Goal: Task Accomplishment & Management: Manage account settings

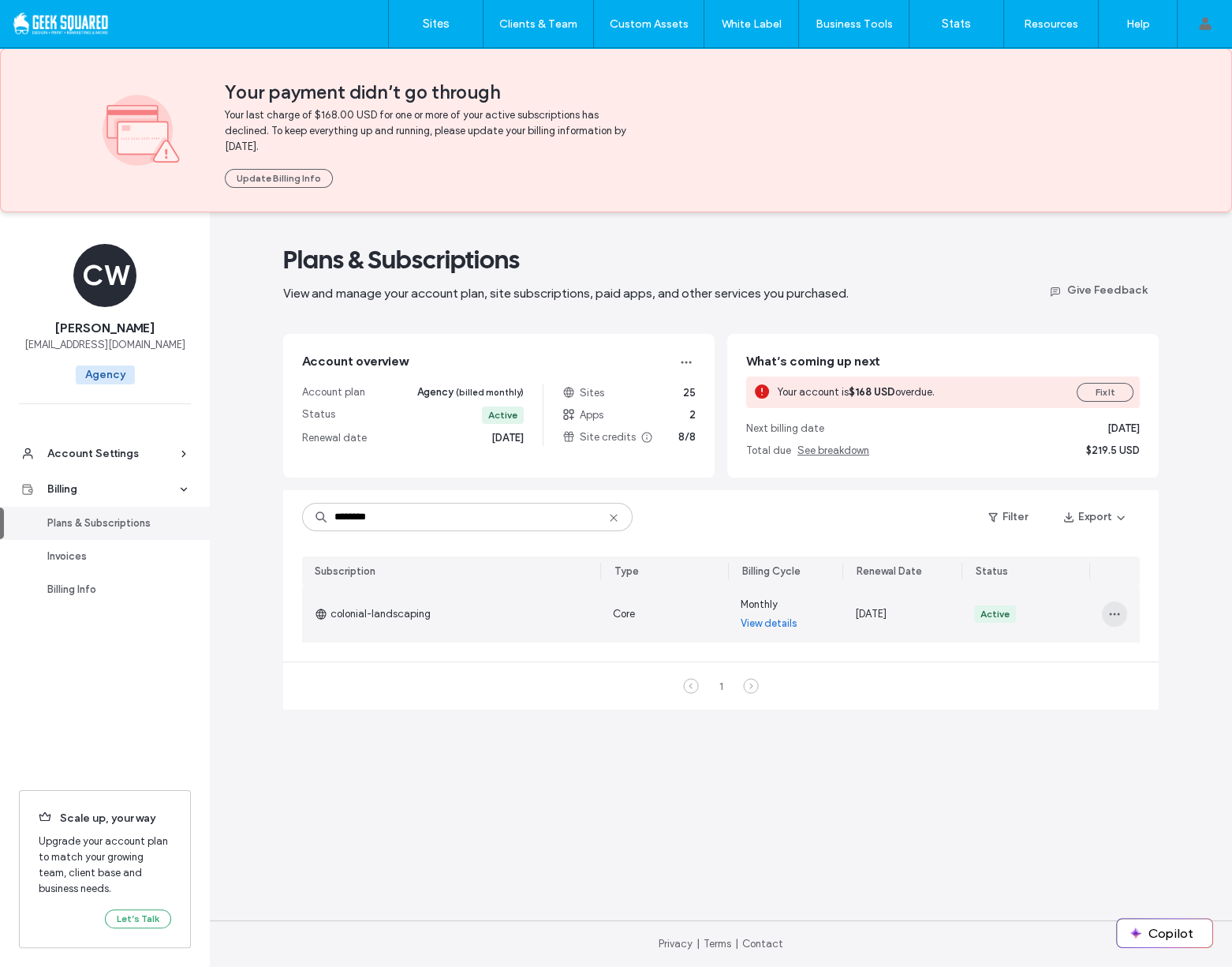
click at [1111, 611] on icon "button" at bounding box center [1115, 614] width 13 height 13
click at [1088, 679] on span "Turn Off Auto Renew" at bounding box center [1046, 685] width 96 height 16
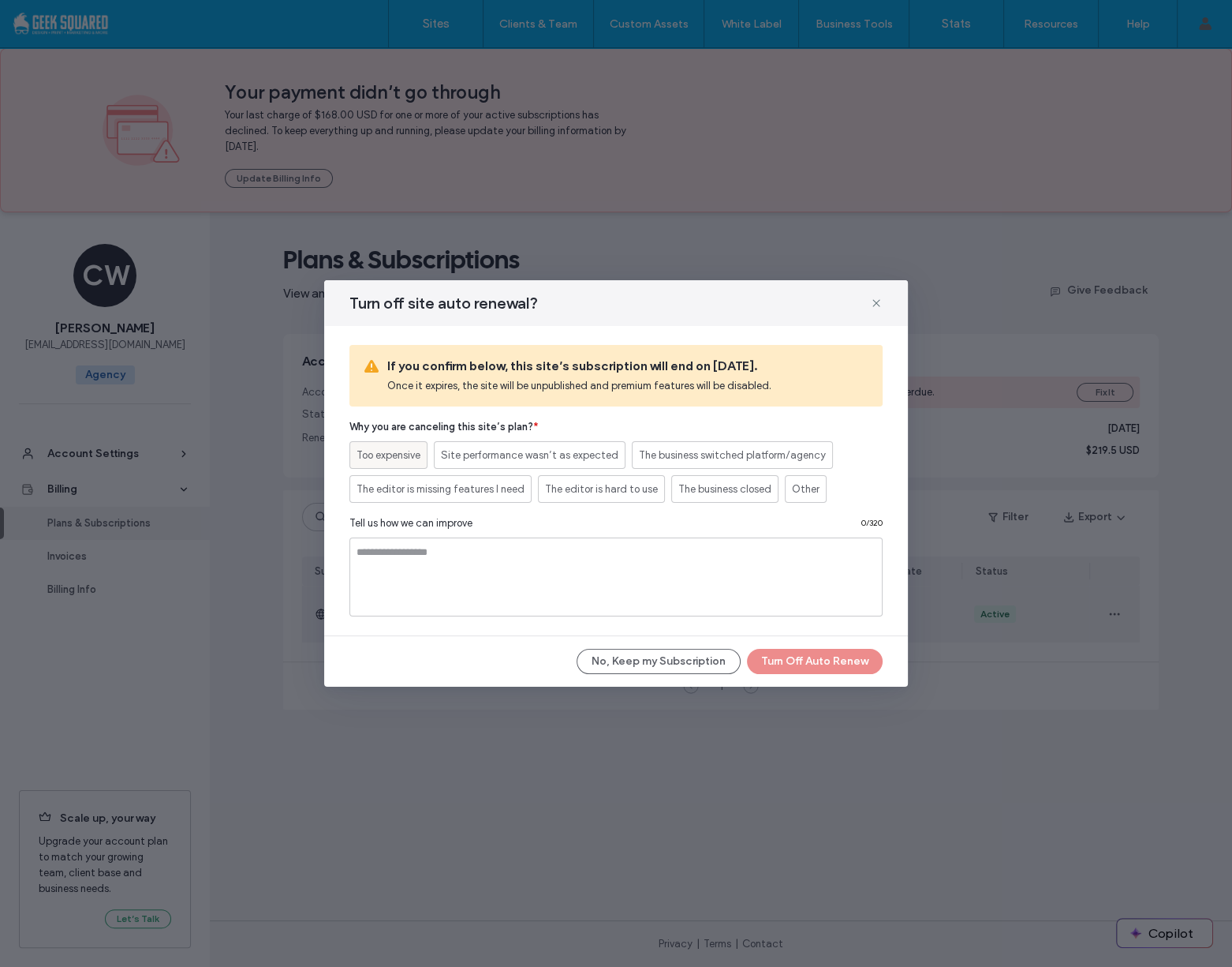
click at [415, 450] on span "Too expensive" at bounding box center [389, 456] width 64 height 16
click at [806, 655] on button "Turn Off Auto Renew" at bounding box center [815, 661] width 136 height 25
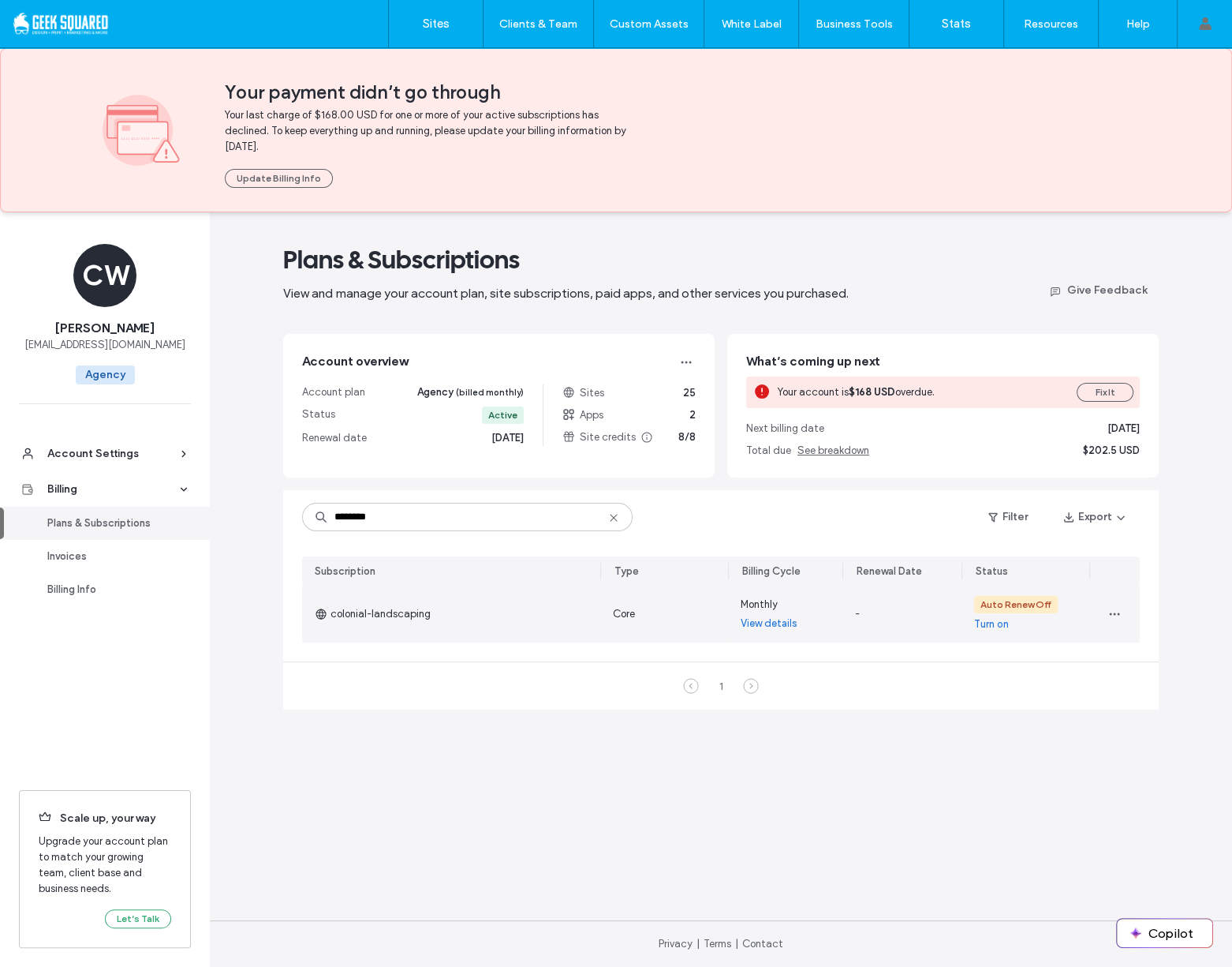
click at [783, 624] on link "View details" at bounding box center [769, 624] width 57 height 16
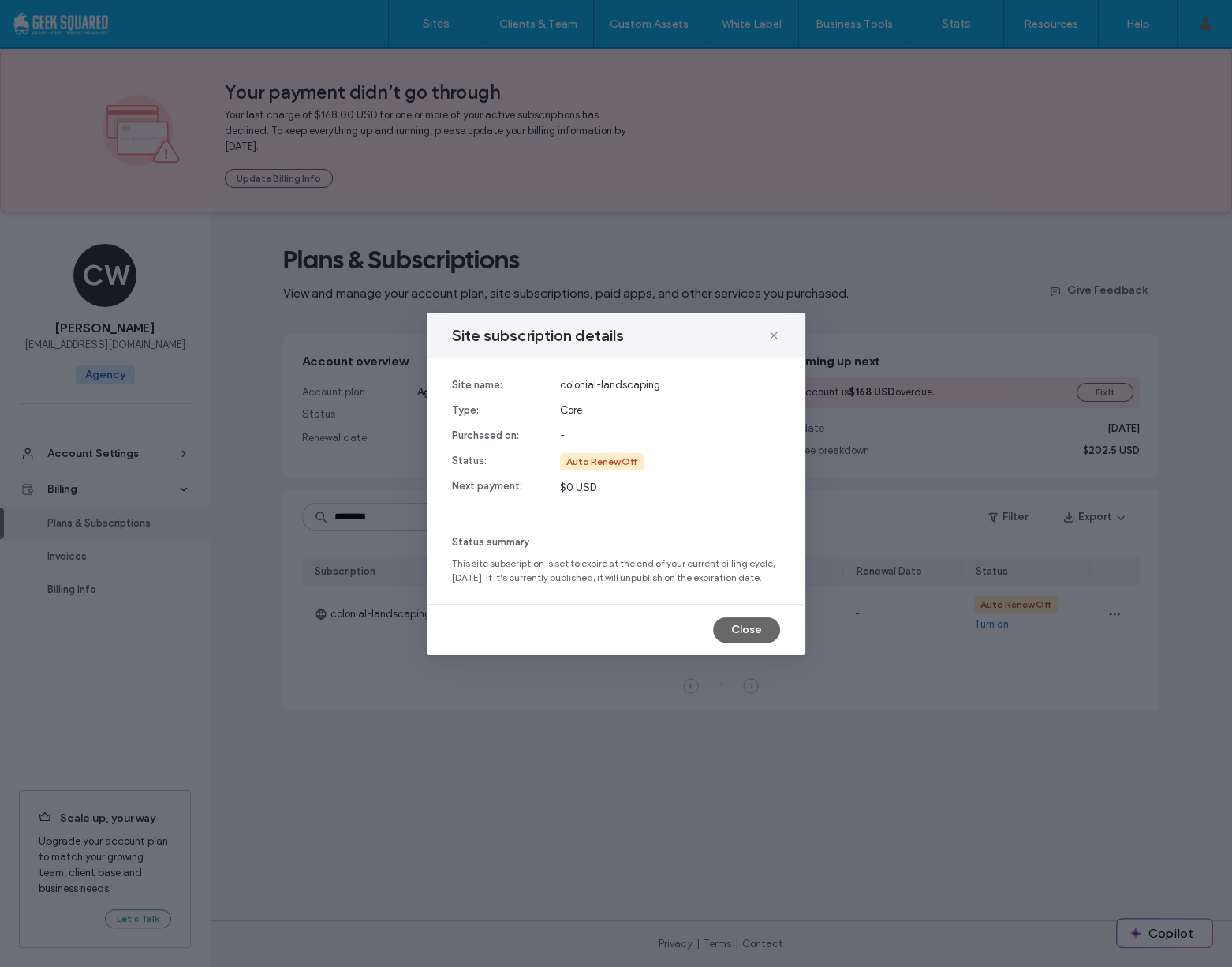
click at [765, 634] on button "Close" at bounding box center [746, 629] width 67 height 25
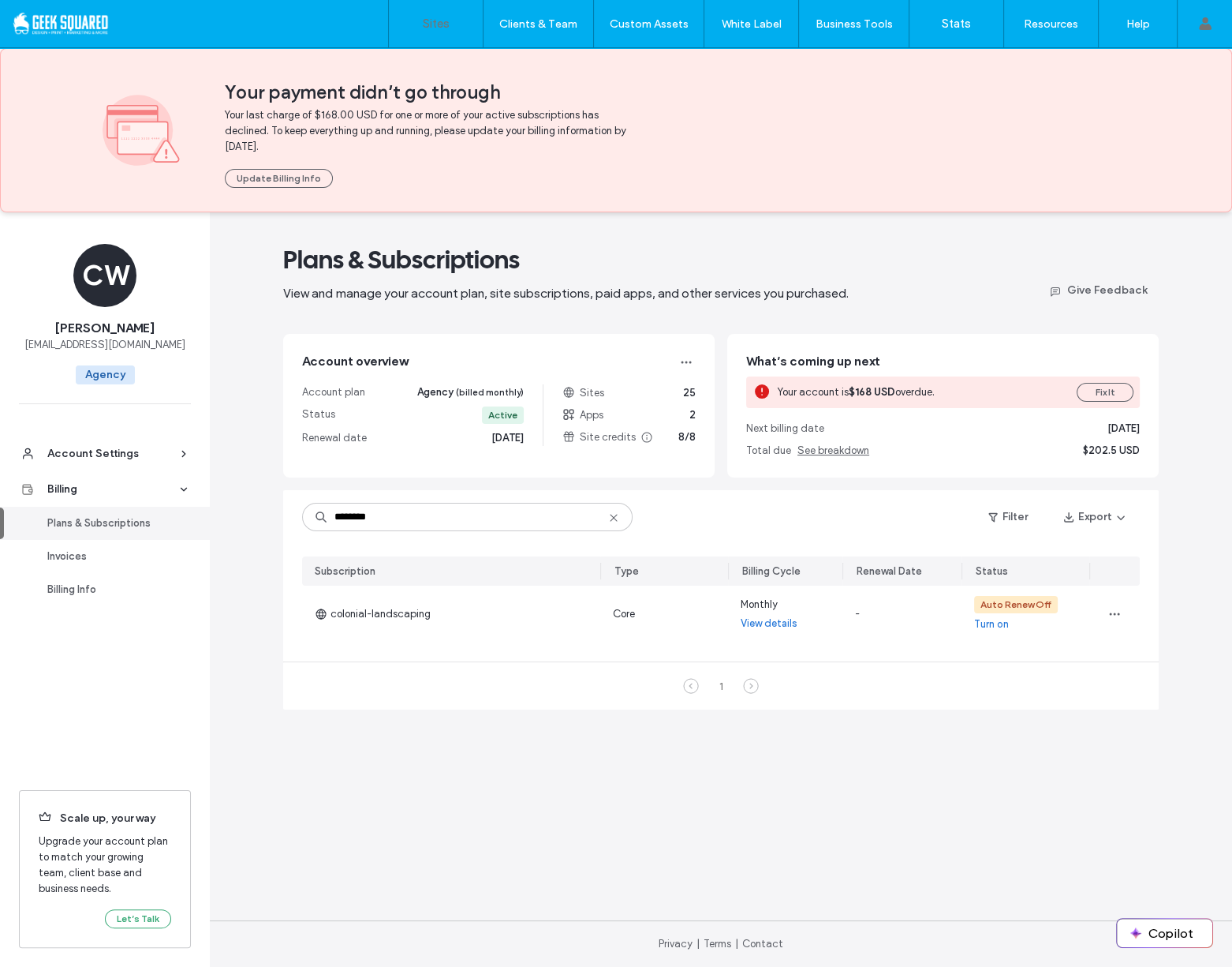
click at [416, 22] on link "Sites" at bounding box center [435, 23] width 94 height 47
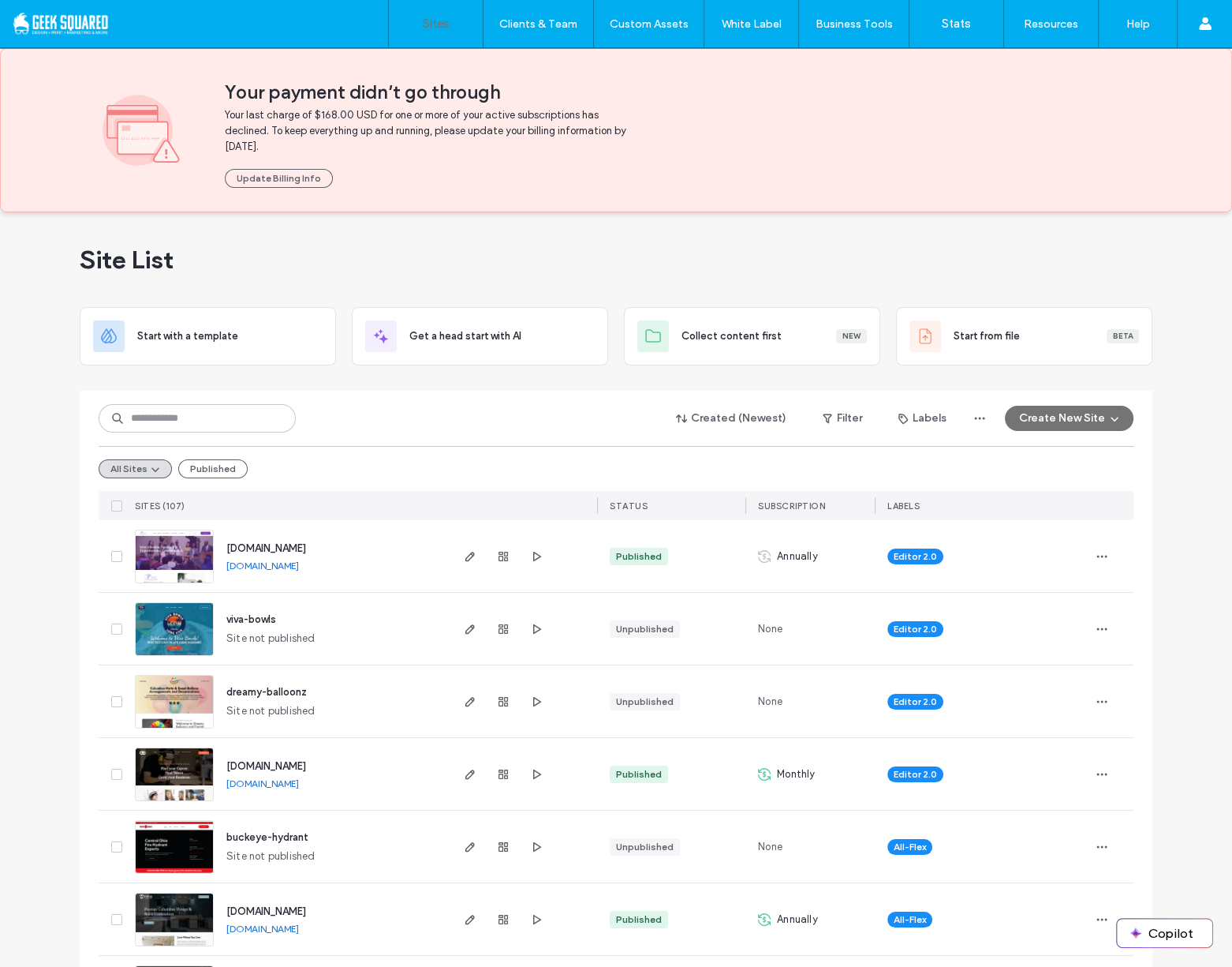
click at [628, 446] on div "All Sites Published" at bounding box center [616, 468] width 1035 height 45
click at [395, 146] on span "Your last charge of $168.00 USD for one or more of your active subscriptions ha…" at bounding box center [428, 130] width 406 height 47
click at [974, 256] on div "Site List" at bounding box center [616, 260] width 1073 height 95
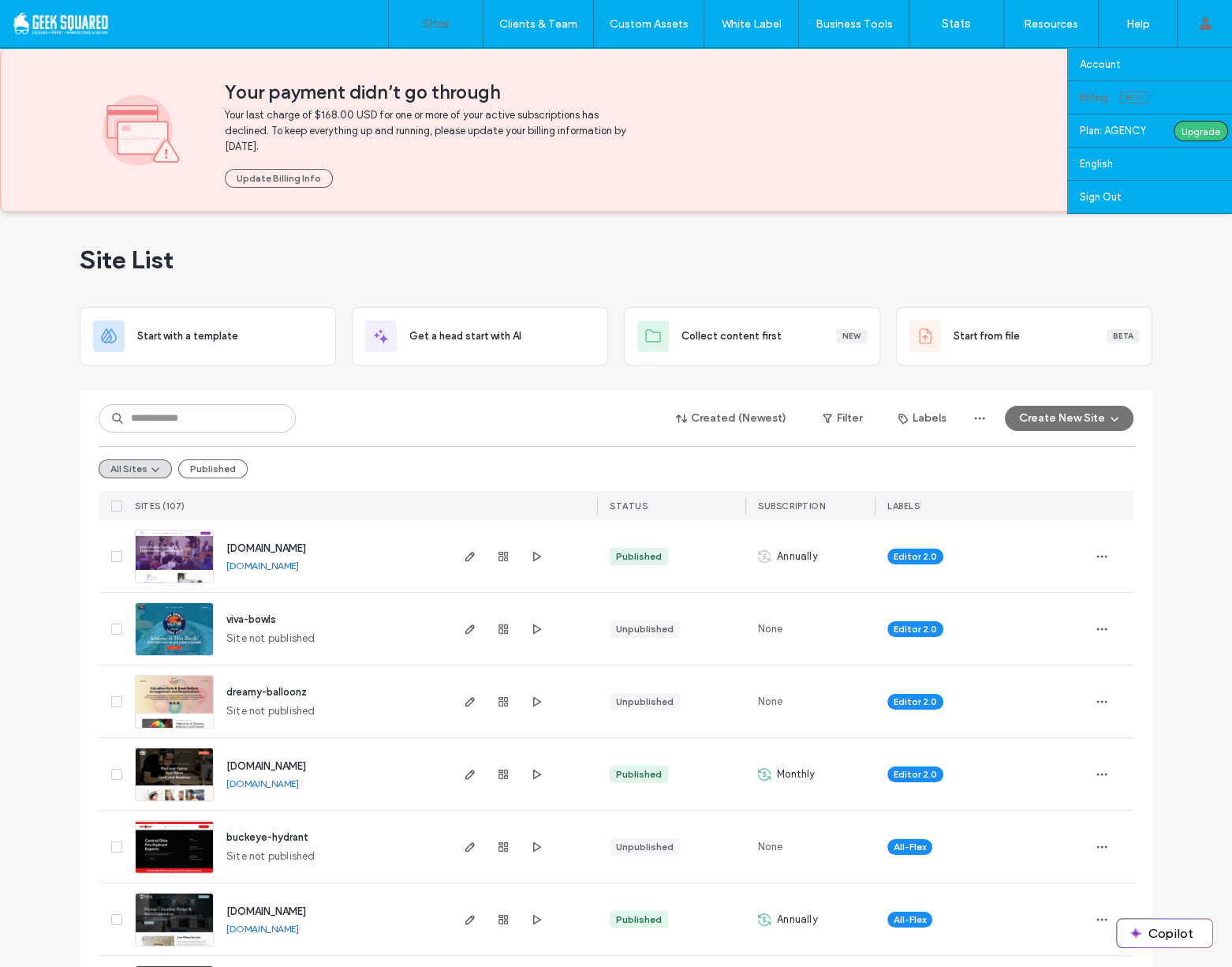
click at [1130, 93] on span "New" at bounding box center [1135, 97] width 29 height 12
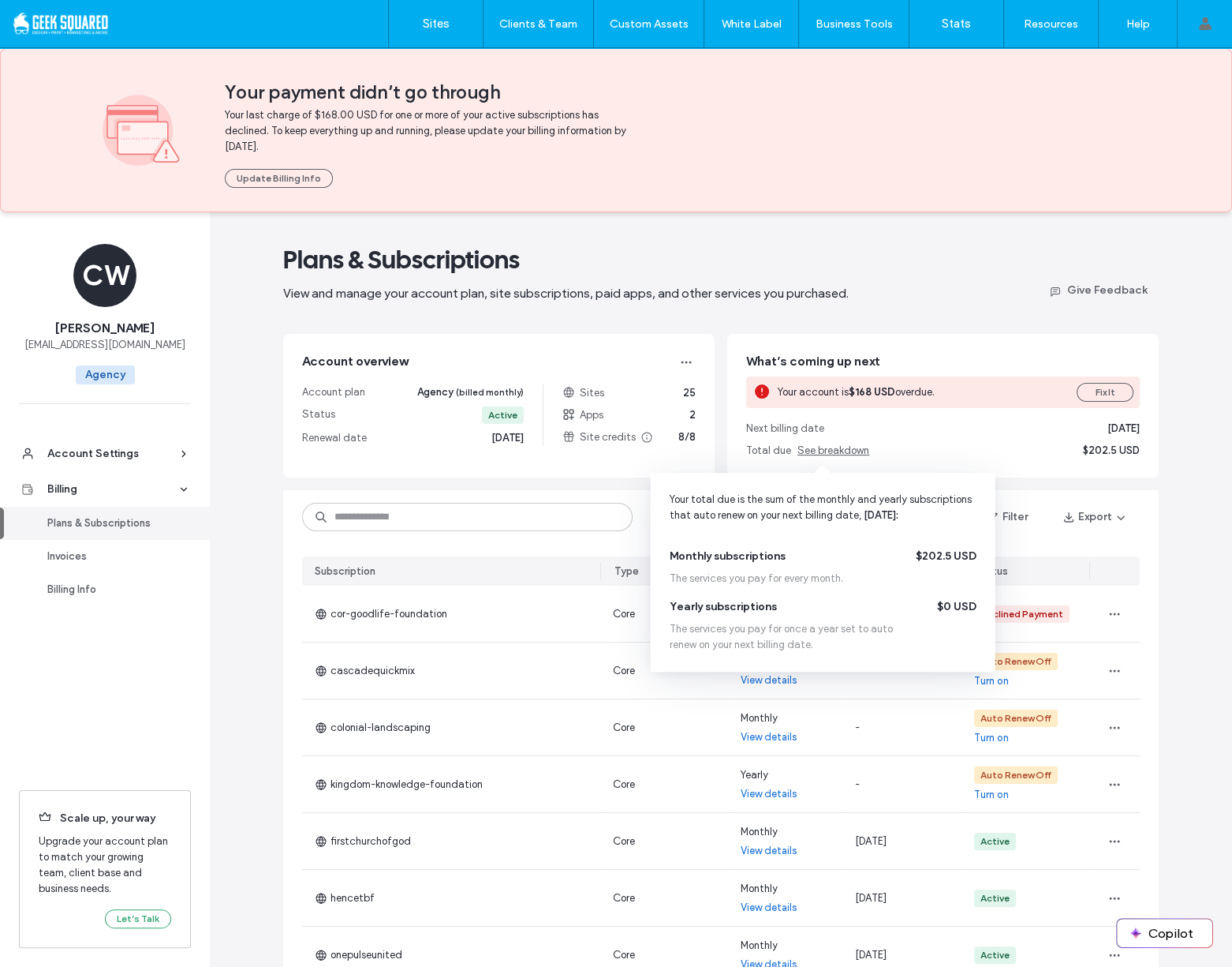
click at [835, 449] on span "See breakdown" at bounding box center [834, 450] width 71 height 12
click at [834, 452] on span "See breakdown" at bounding box center [834, 450] width 71 height 12
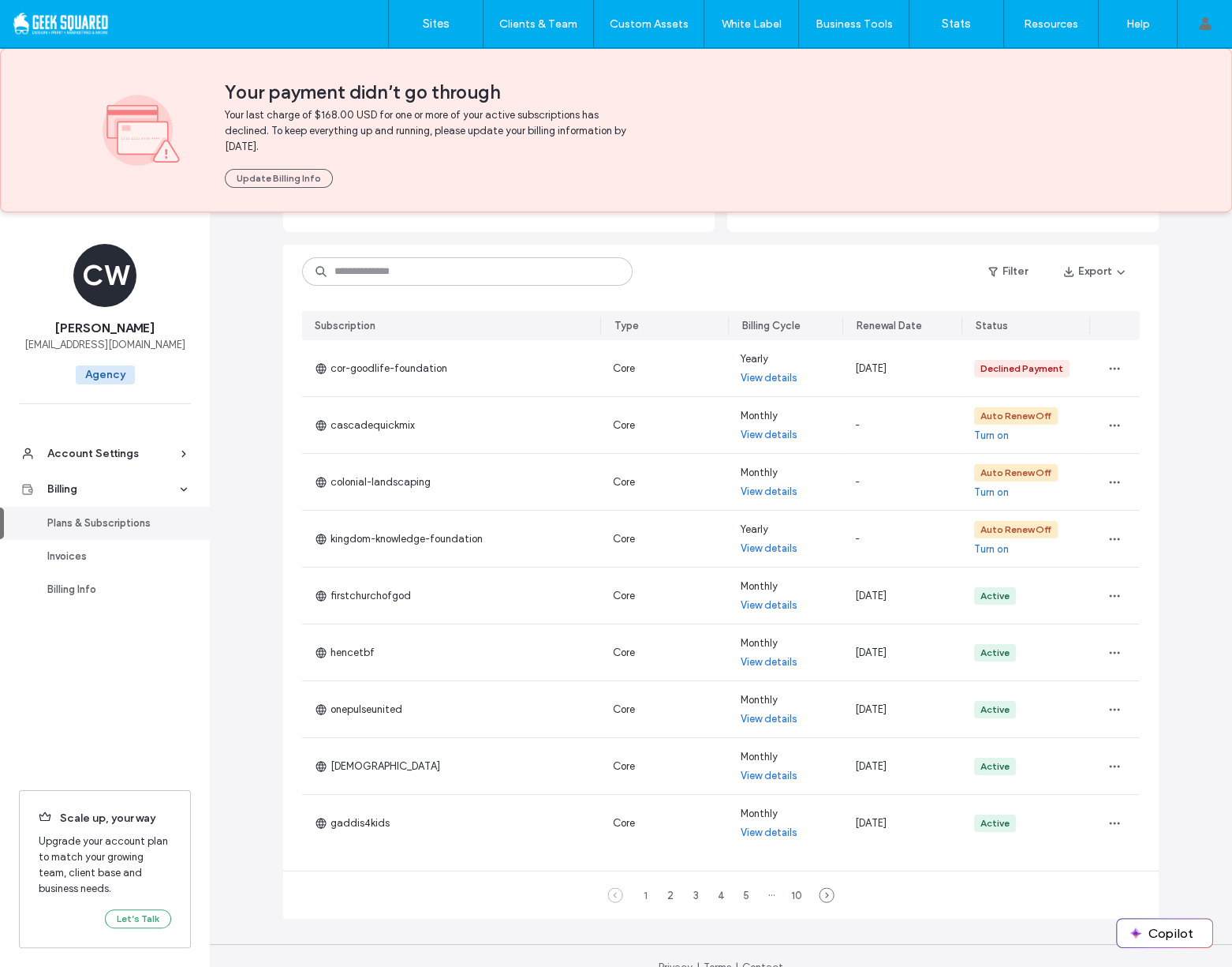
scroll to position [258, 0]
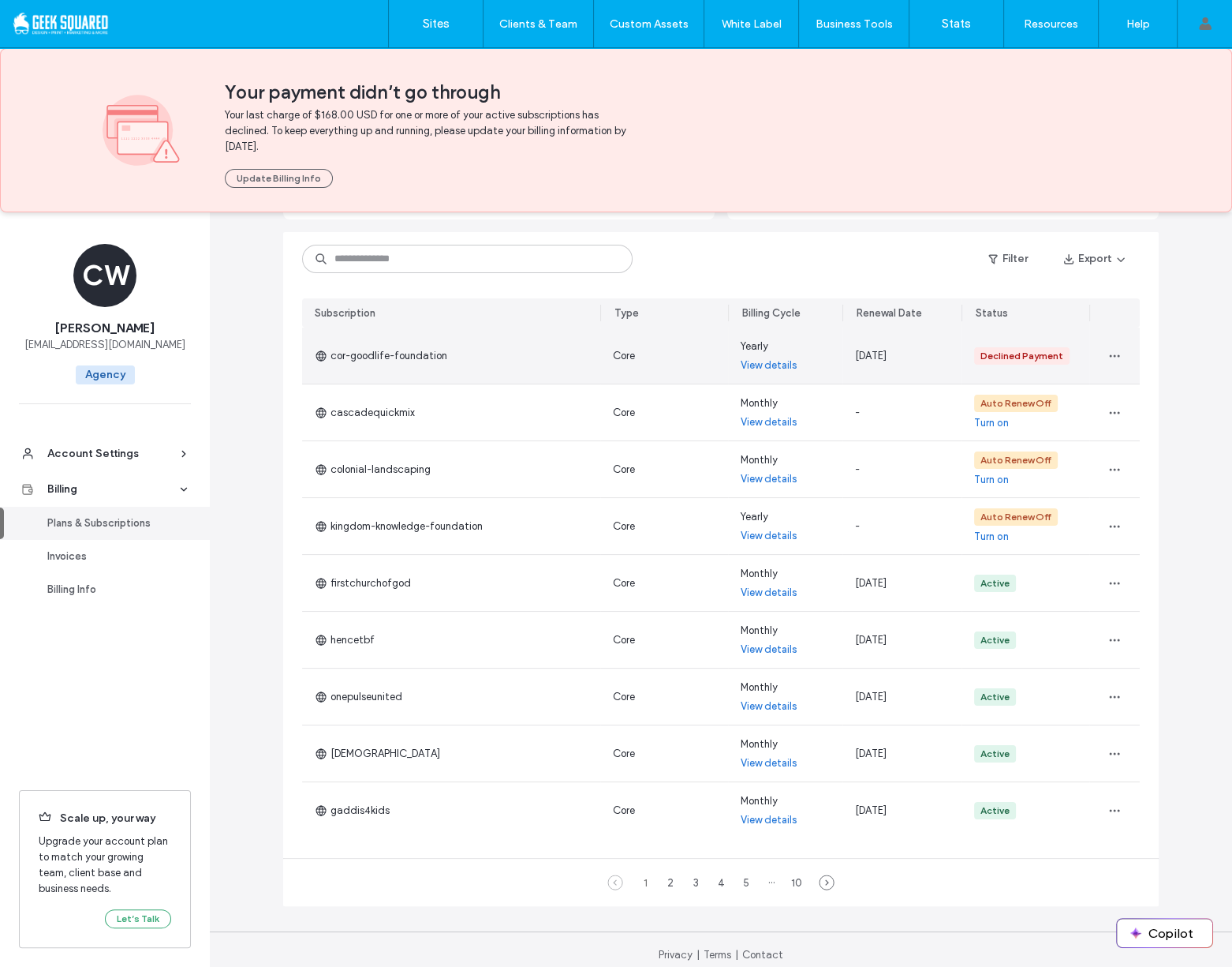
click at [766, 366] on link "View details" at bounding box center [769, 366] width 57 height 16
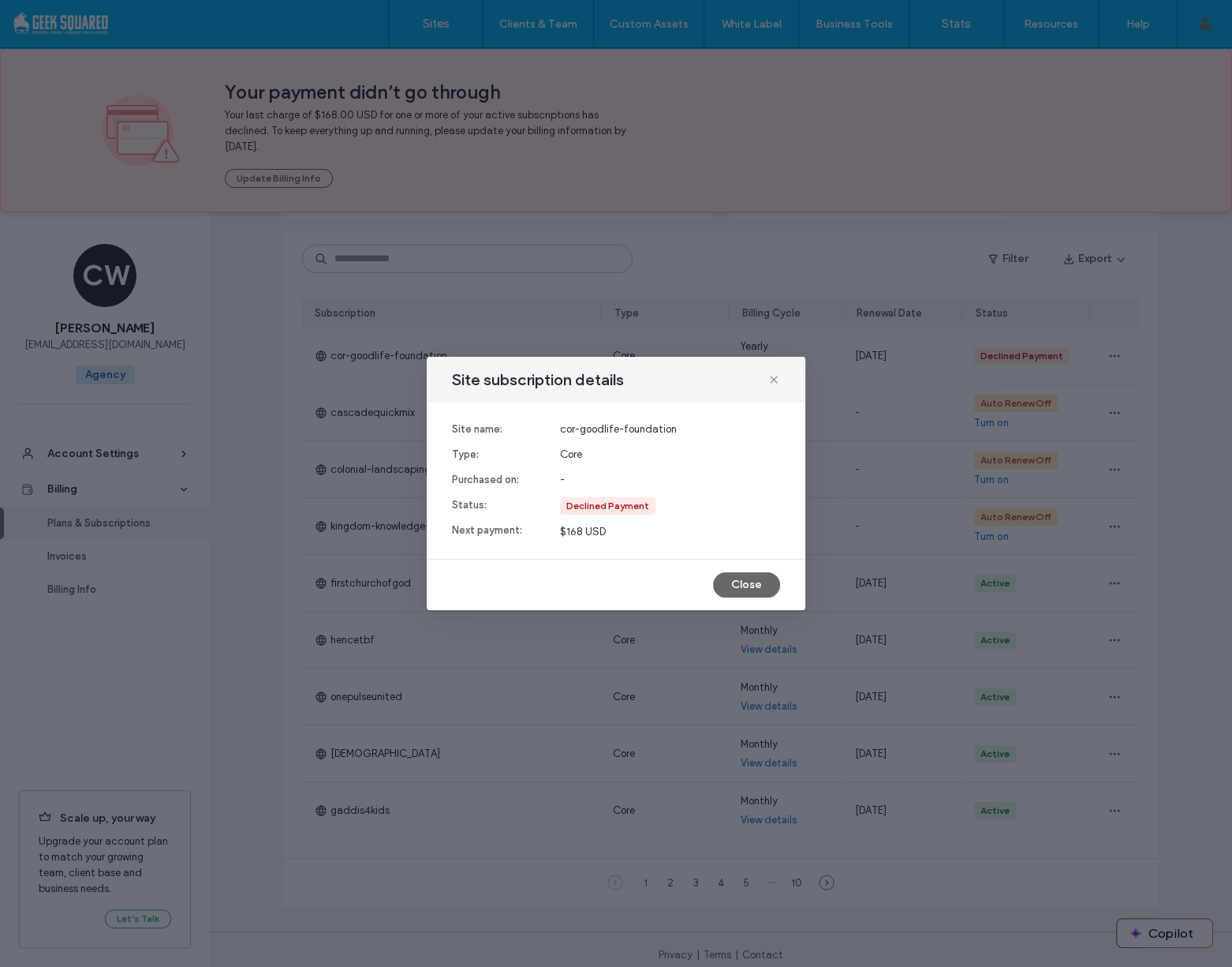
click at [737, 583] on button "Close" at bounding box center [746, 584] width 67 height 25
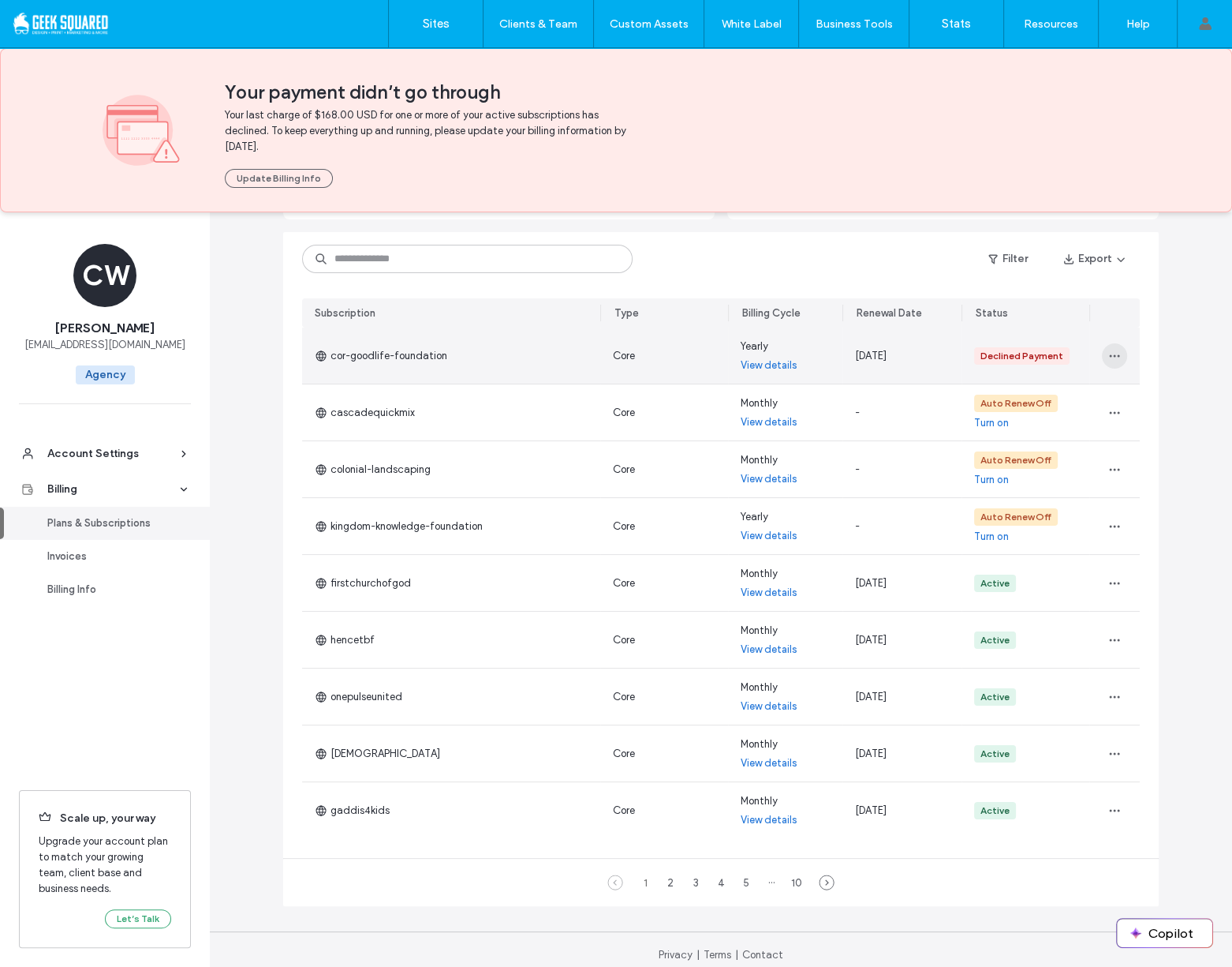
click at [1109, 353] on icon "button" at bounding box center [1115, 356] width 13 height 13
click at [1094, 401] on div "Change Billing Cycle" at bounding box center [1051, 396] width 140 height 30
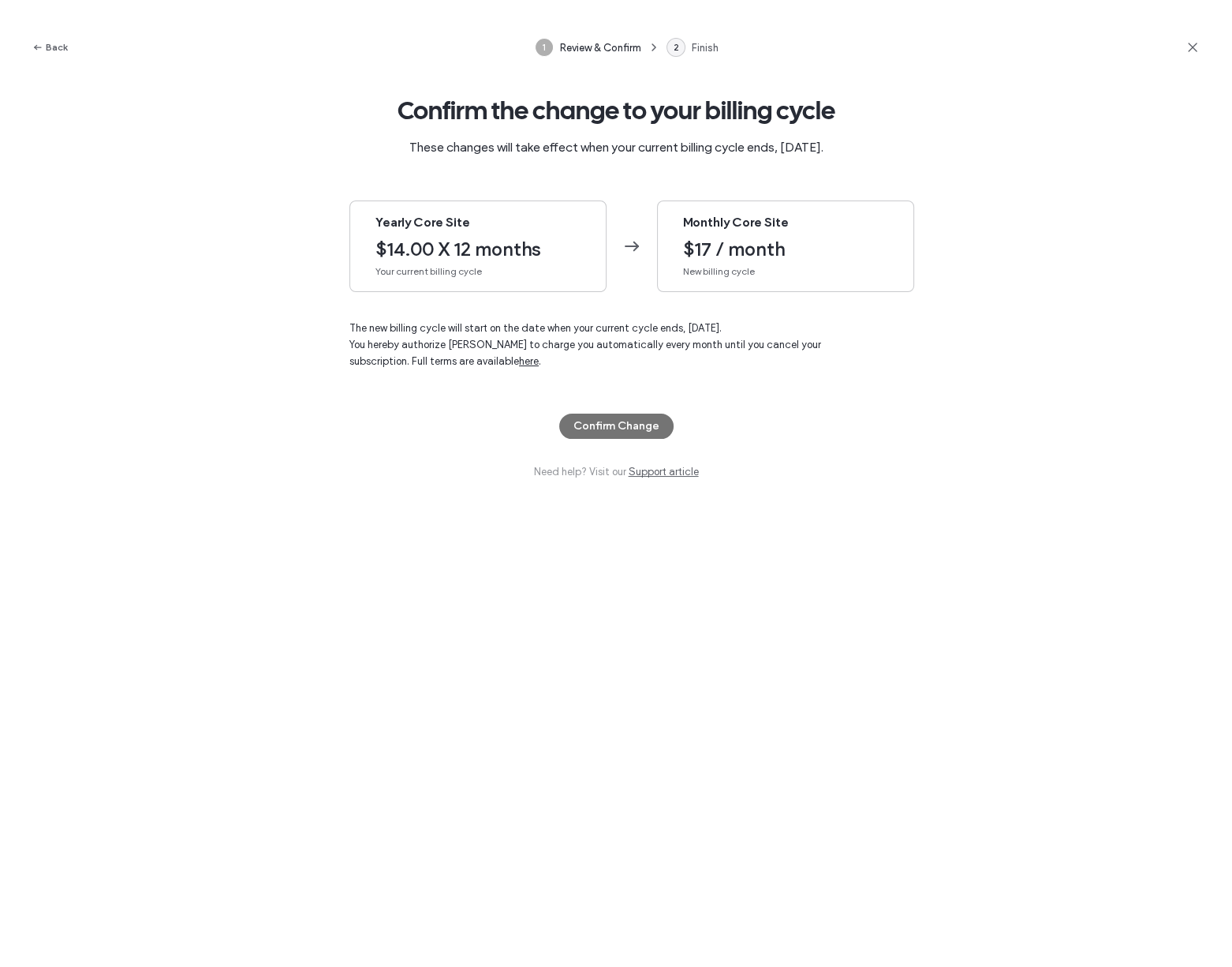
click at [769, 280] on div "Monthly Core Site $17 / month New billing cycle" at bounding box center [786, 246] width 257 height 91
click at [751, 235] on div "Monthly Core Site $17 / month New billing cycle" at bounding box center [786, 246] width 257 height 91
click at [725, 231] on div "Monthly Core Site $17 / month New billing cycle" at bounding box center [786, 246] width 257 height 91
click at [1190, 50] on icon at bounding box center [1193, 47] width 16 height 16
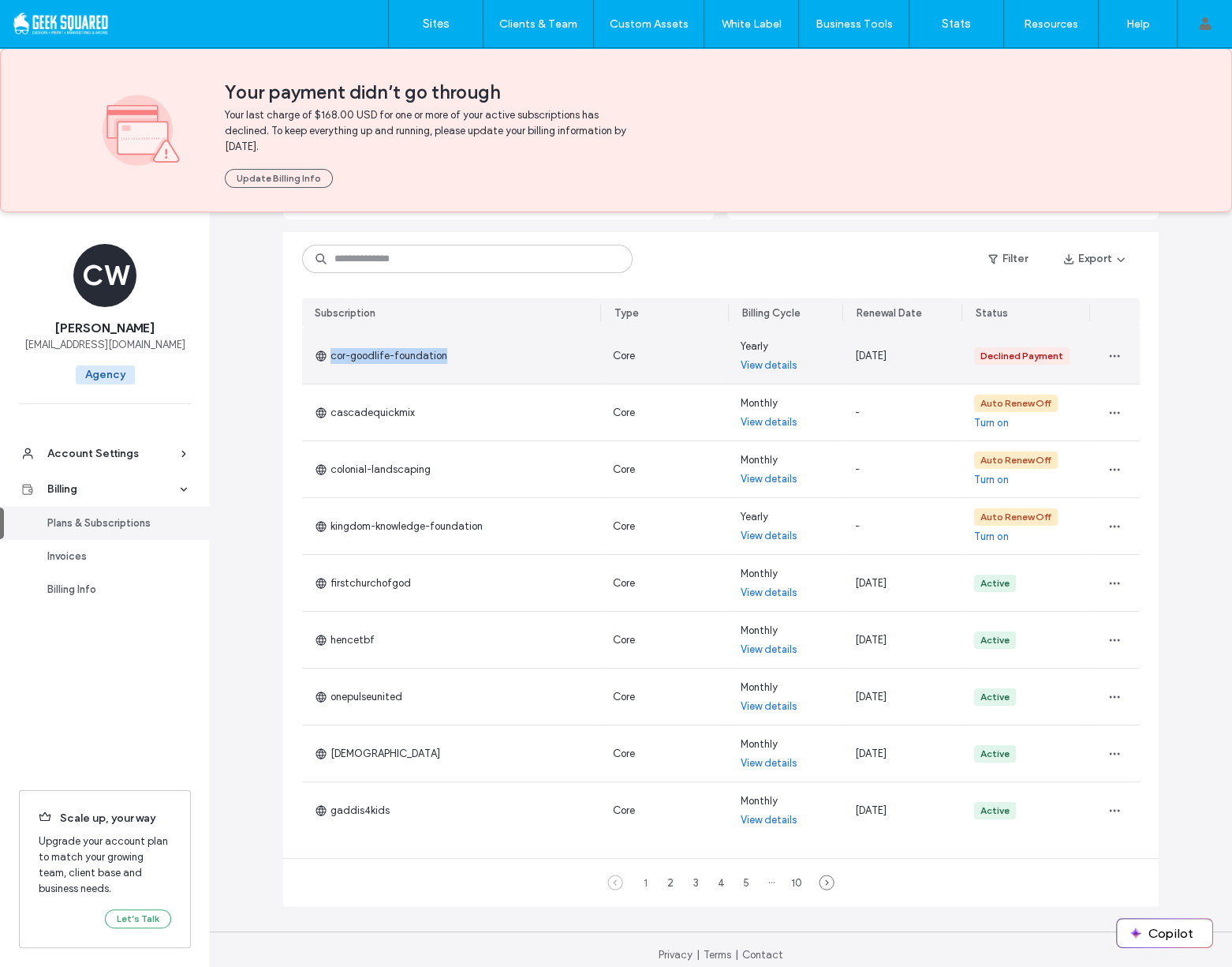
drag, startPoint x: 462, startPoint y: 356, endPoint x: 439, endPoint y: 357, distance: 23.0
click at [439, 357] on div "cor-goodlife-foundation" at bounding box center [451, 355] width 298 height 56
click at [761, 367] on link "View details" at bounding box center [769, 366] width 57 height 16
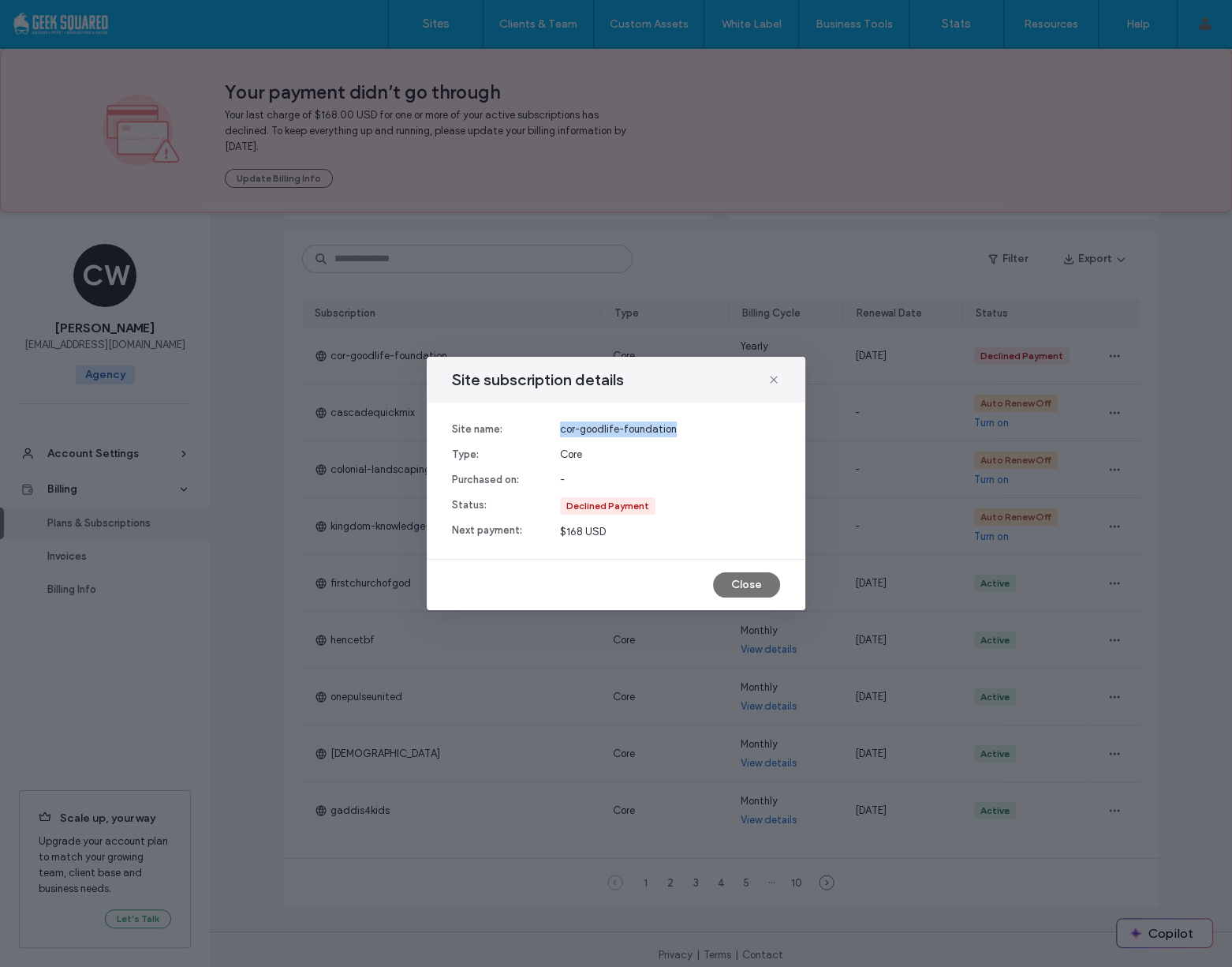
drag, startPoint x: 685, startPoint y: 427, endPoint x: 550, endPoint y: 428, distance: 135.0
click at [550, 428] on div "Site name: Type: Purchased on: Status: Next payment: cor-goodlife-foundation Co…" at bounding box center [616, 481] width 328 height 118
copy span "cor-goodlife-foundation"
click at [770, 376] on icon at bounding box center [774, 380] width 13 height 13
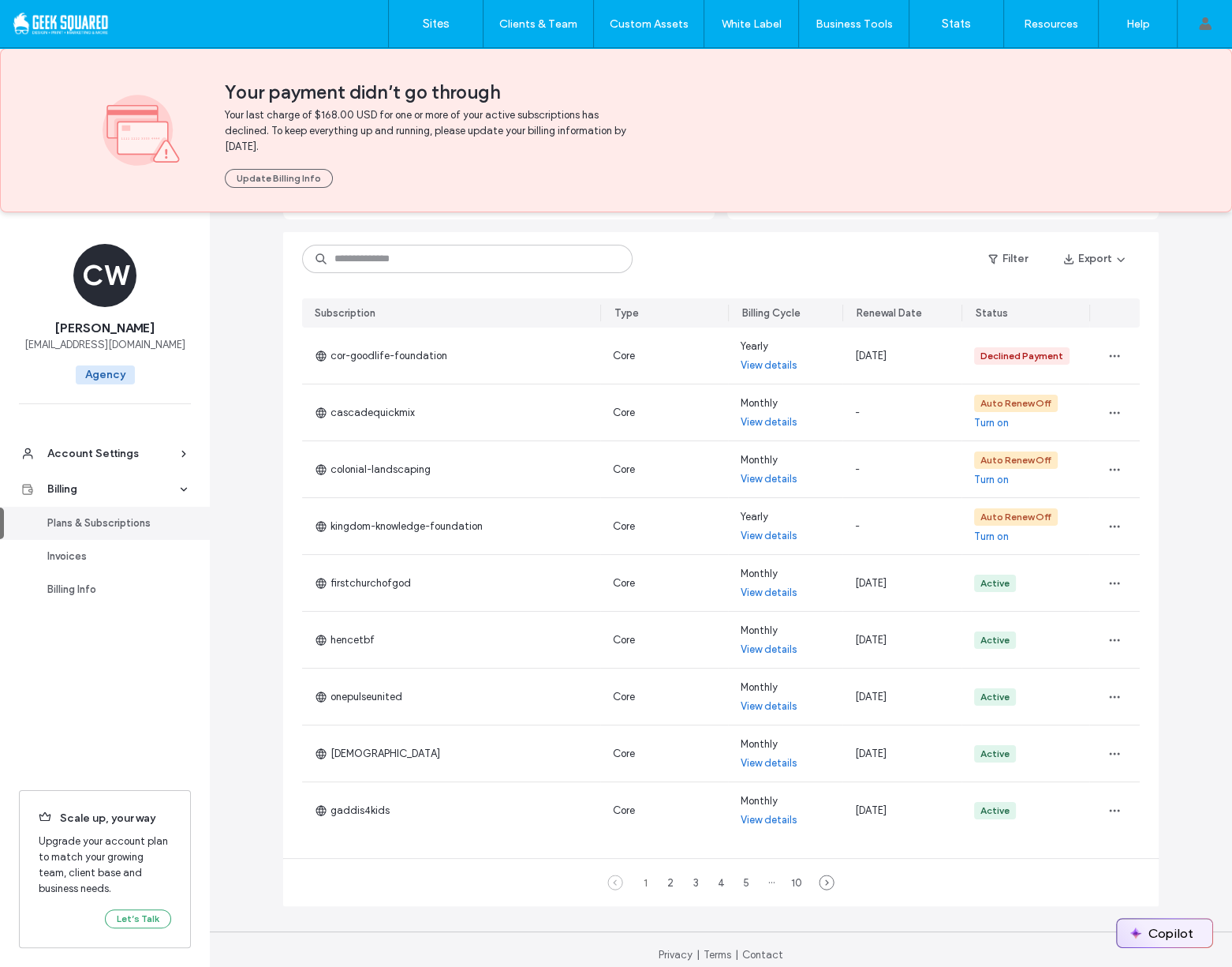
click at [1161, 929] on button "Copilot" at bounding box center [1164, 933] width 96 height 29
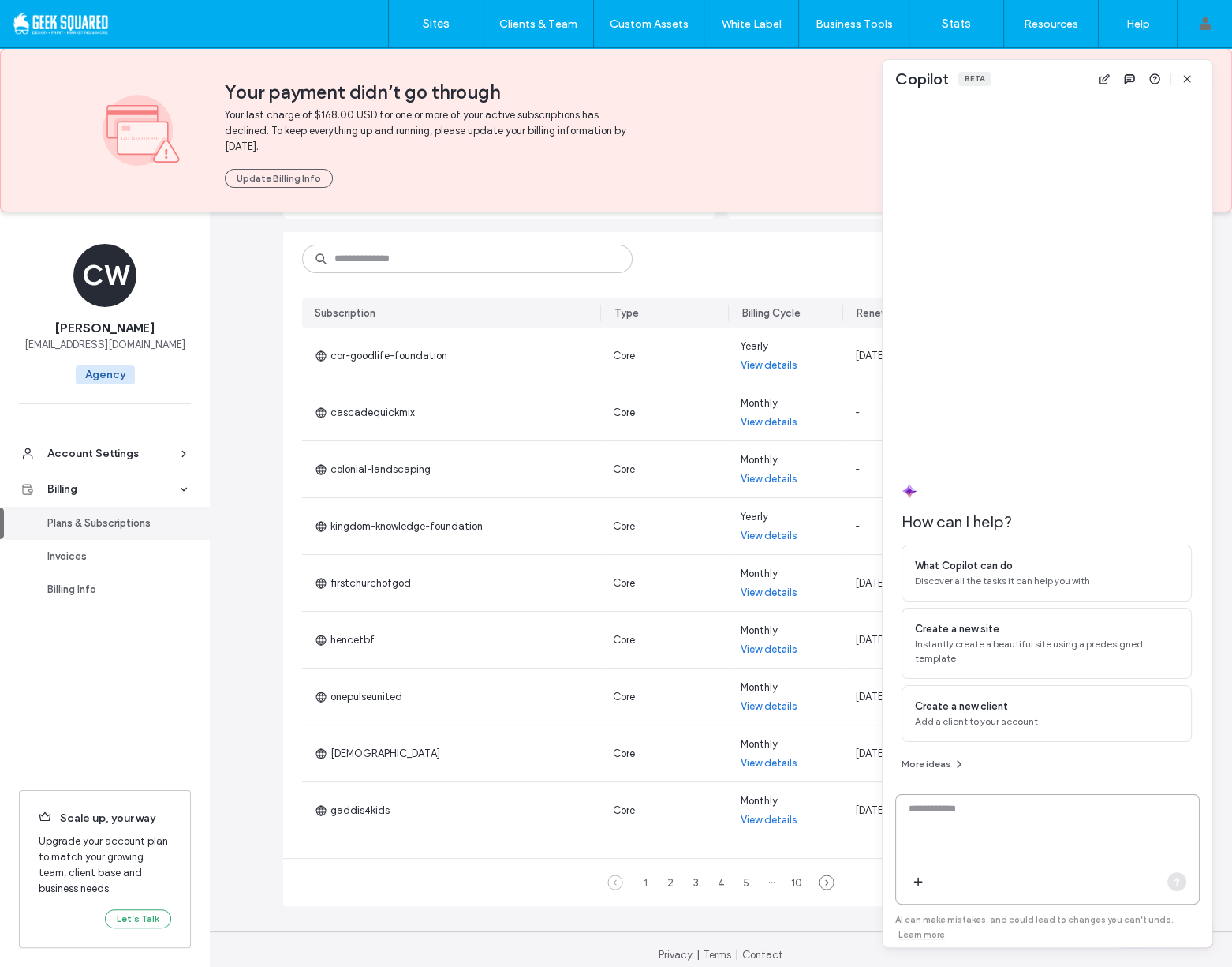
click at [1030, 818] on textarea at bounding box center [1047, 831] width 303 height 62
type textarea "*****"
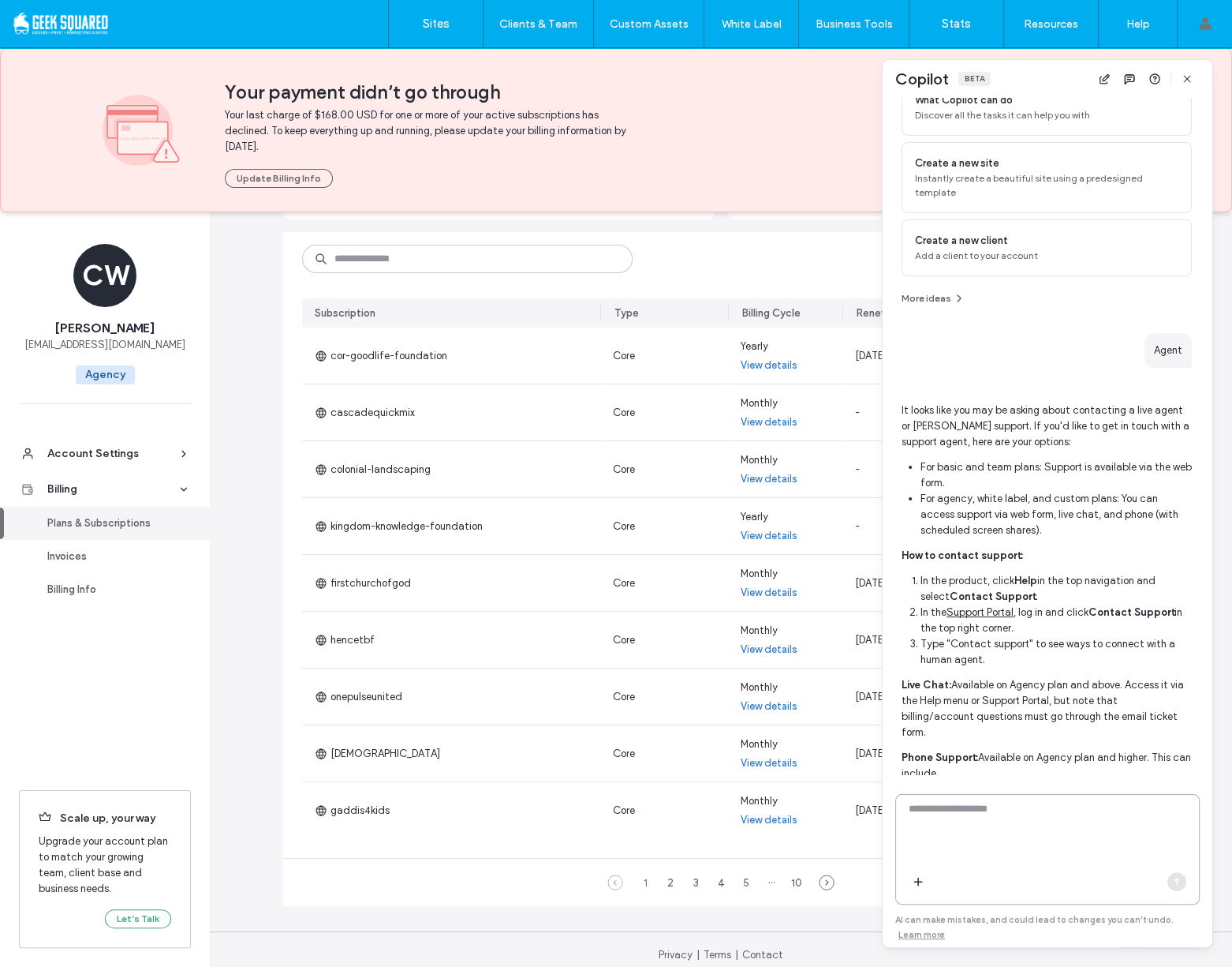
scroll to position [122, 0]
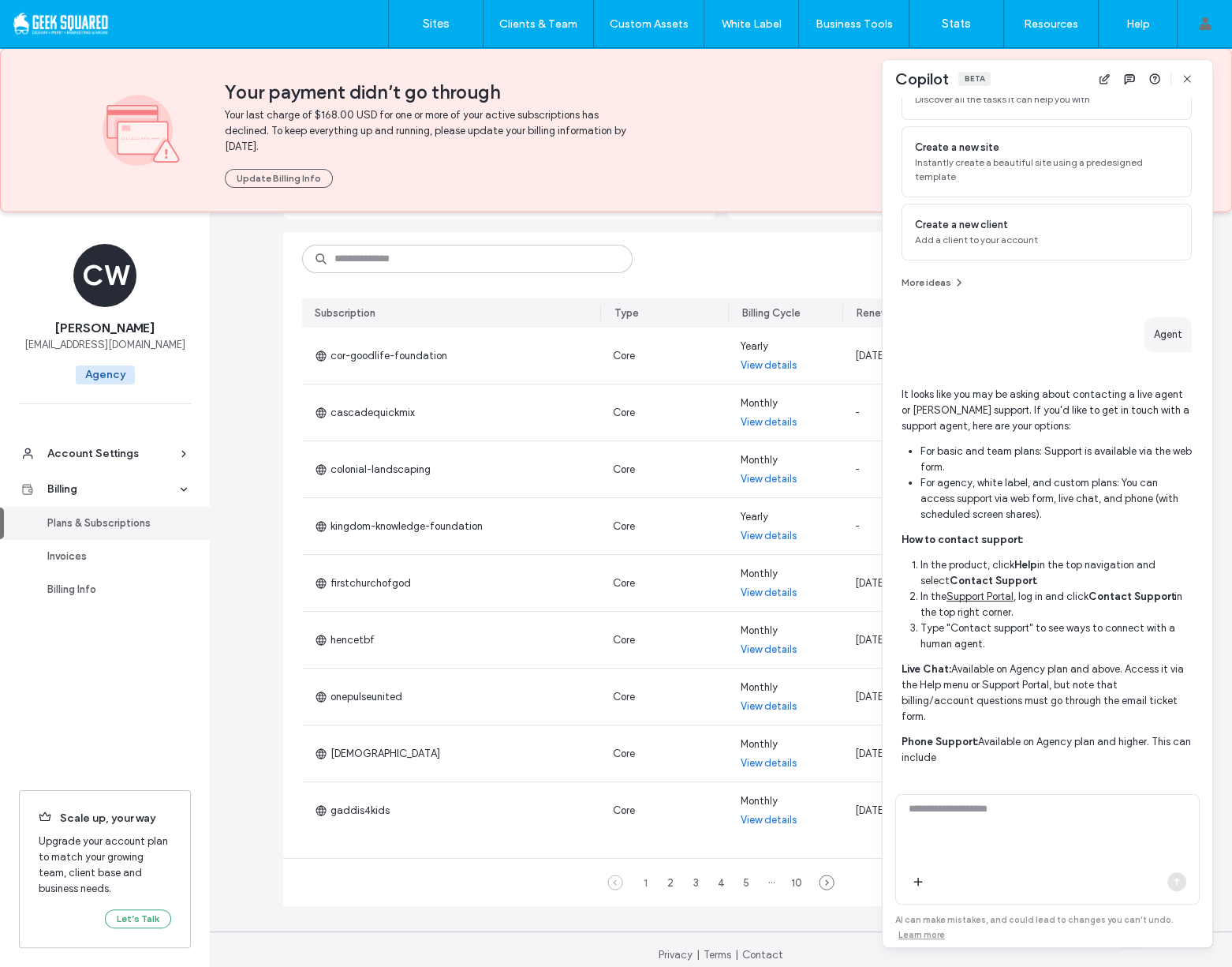
click at [992, 608] on li "In the Support Portal , log in and click Contact Support in the top right corne…" at bounding box center [1056, 604] width 272 height 31
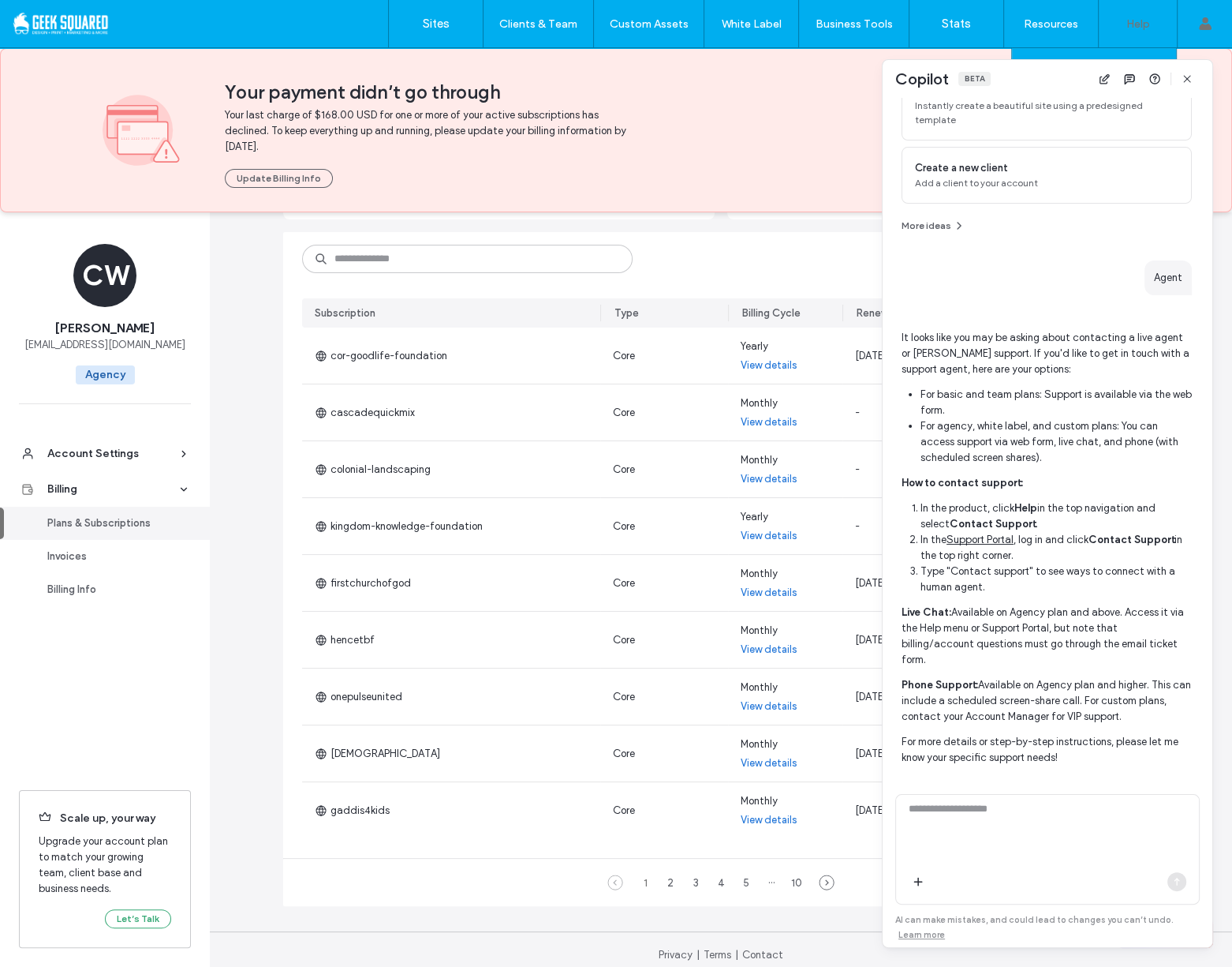
scroll to position [200, 0]
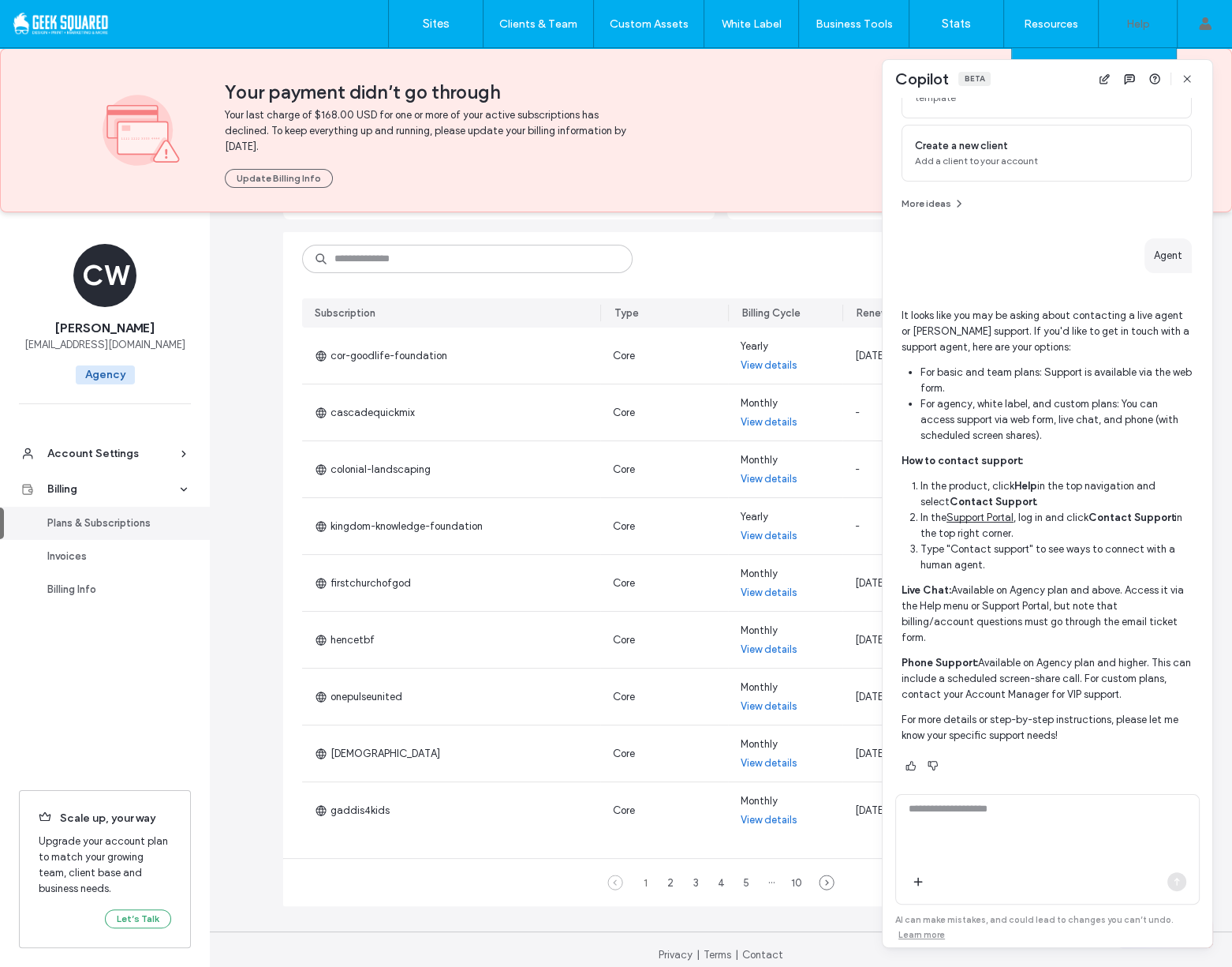
click at [1136, 31] on div "Help" at bounding box center [1137, 23] width 78 height 47
click at [1185, 77] on use "button" at bounding box center [1186, 79] width 7 height 7
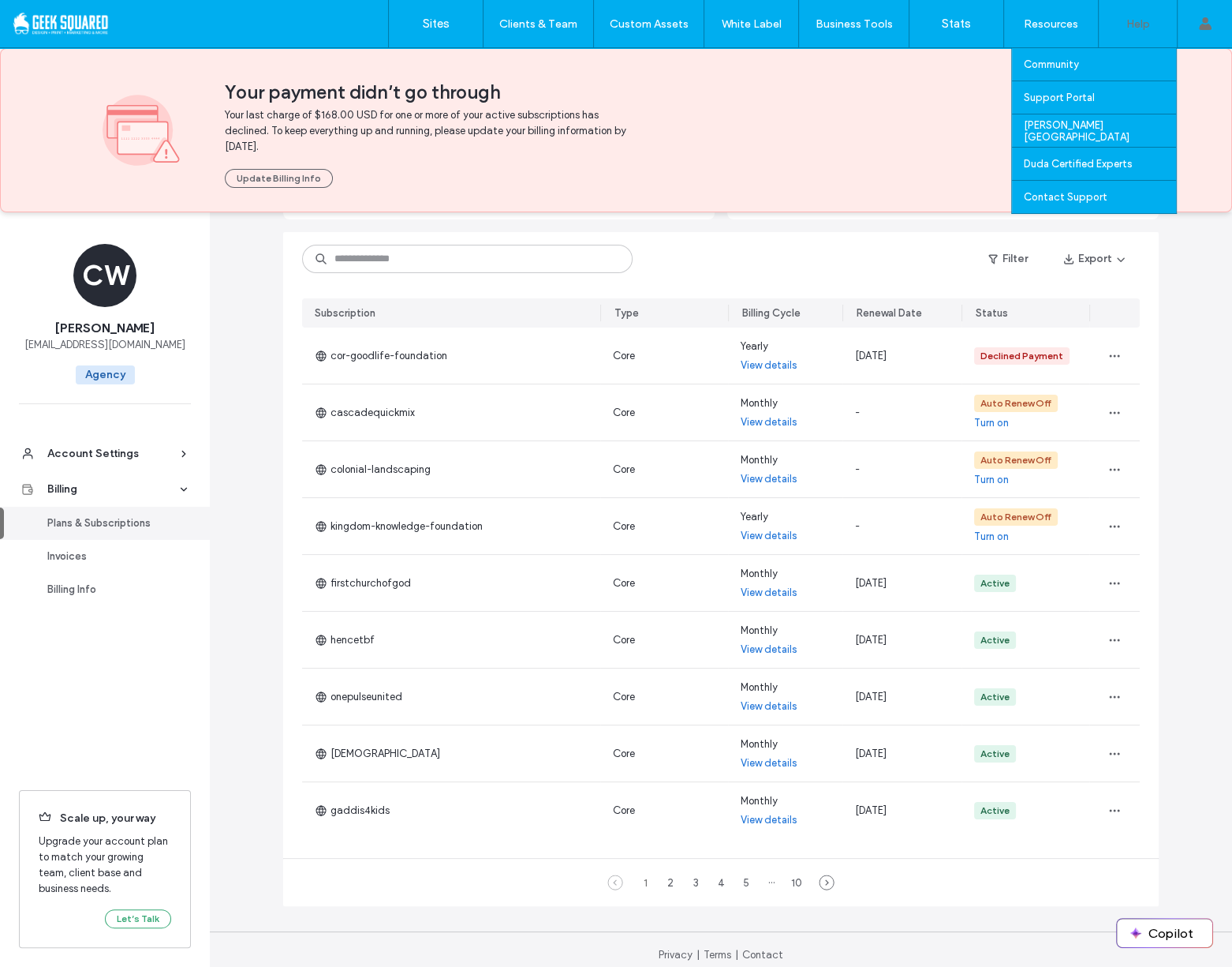
click at [1155, 37] on div "Help" at bounding box center [1137, 23] width 78 height 47
click at [1105, 88] on div "Support Portal" at bounding box center [1100, 97] width 152 height 32
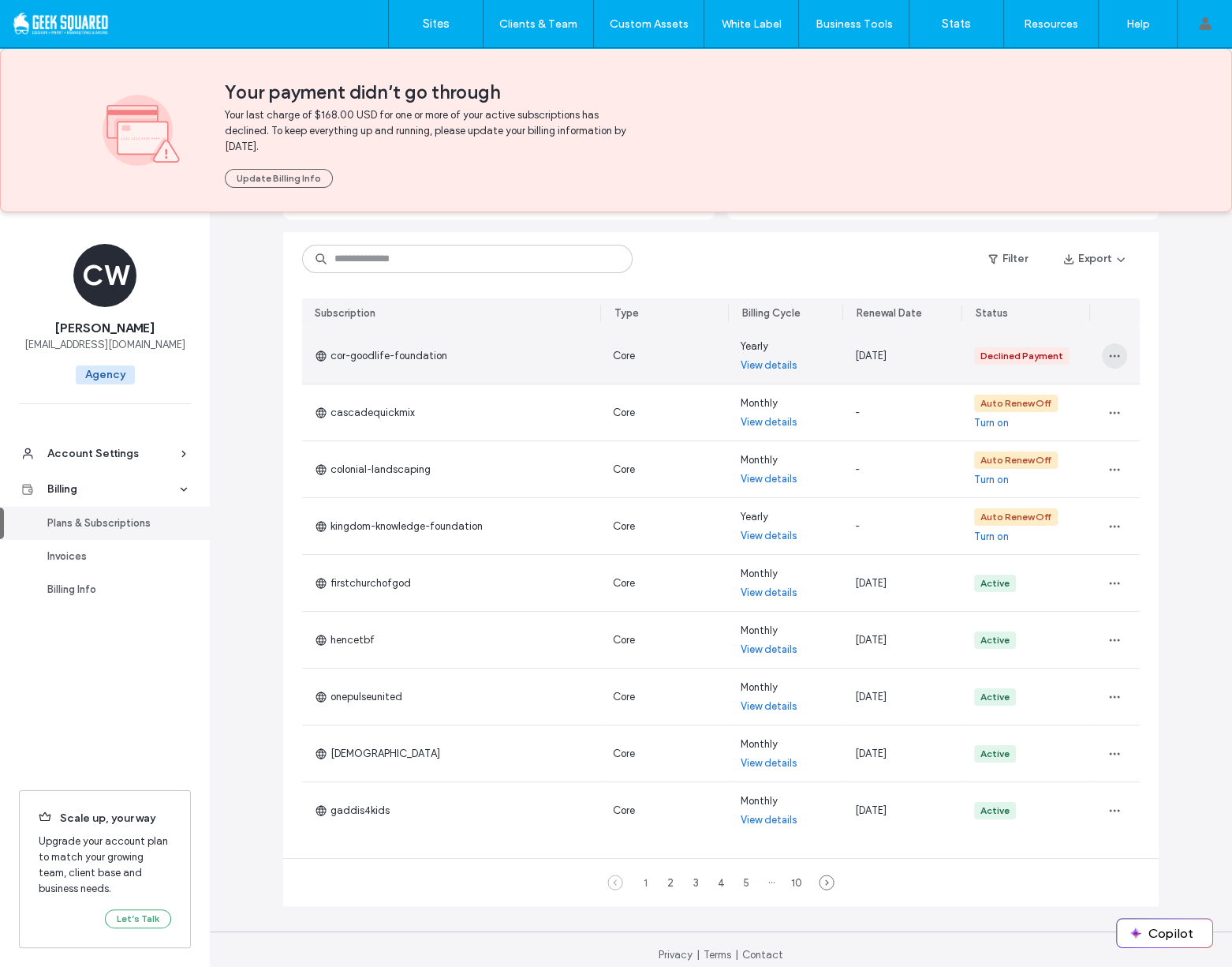
click at [1112, 356] on use "button" at bounding box center [1113, 355] width 10 height 3
click at [1067, 459] on span "View in Site Overview" at bounding box center [1042, 457] width 97 height 16
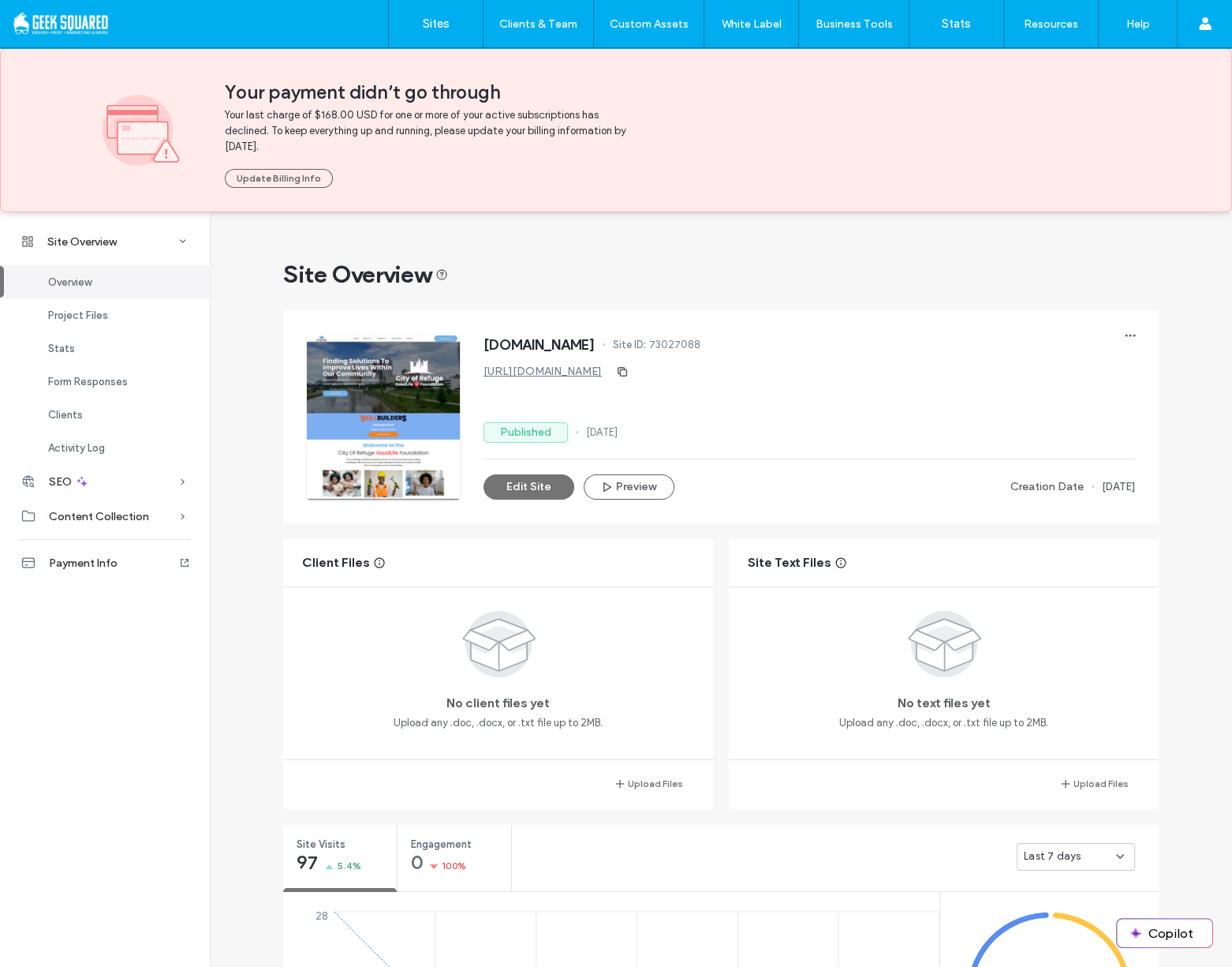
click at [700, 345] on span "73027088" at bounding box center [675, 345] width 51 height 16
copy span "73027088"
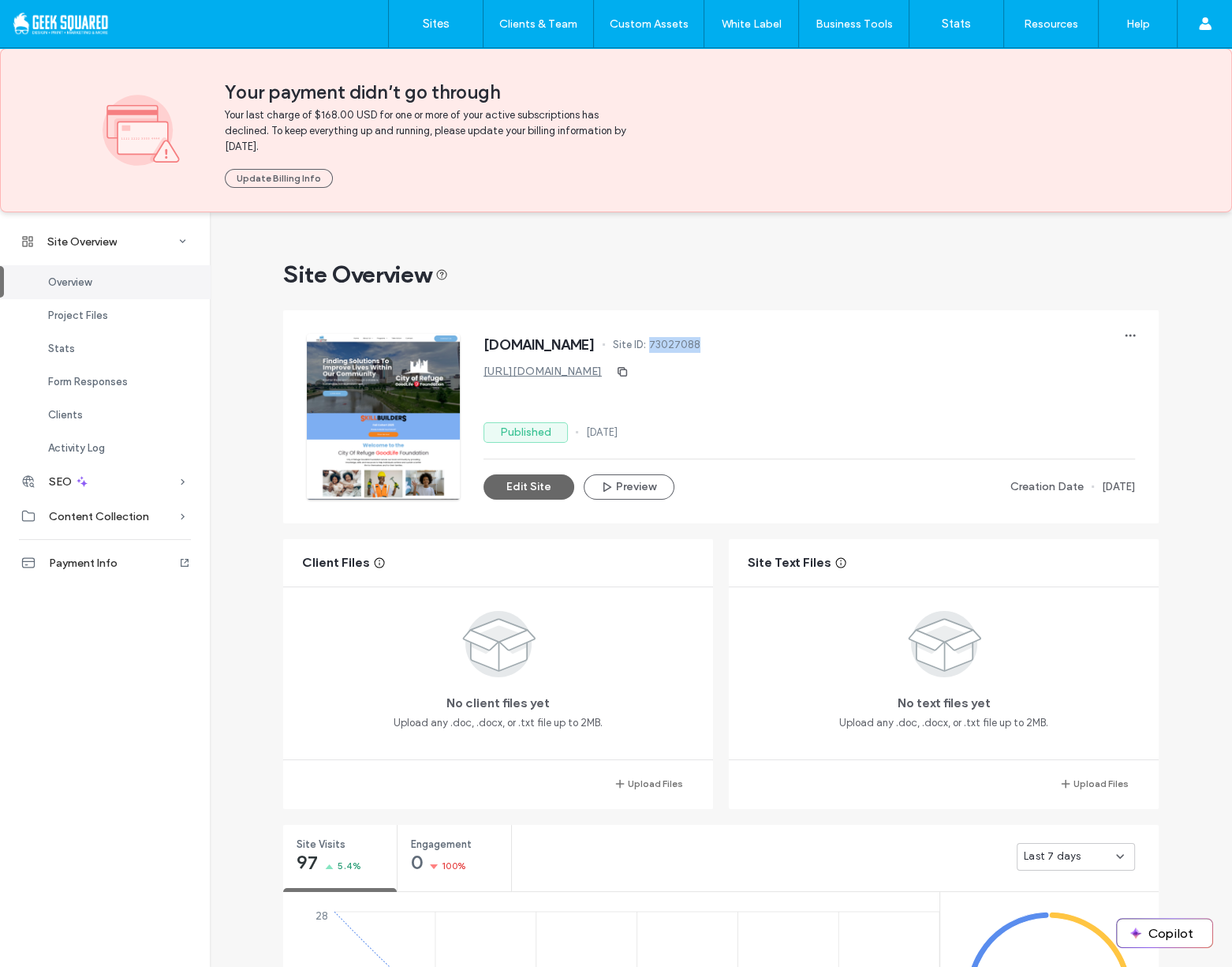
click at [515, 496] on button "Edit Site" at bounding box center [529, 487] width 91 height 25
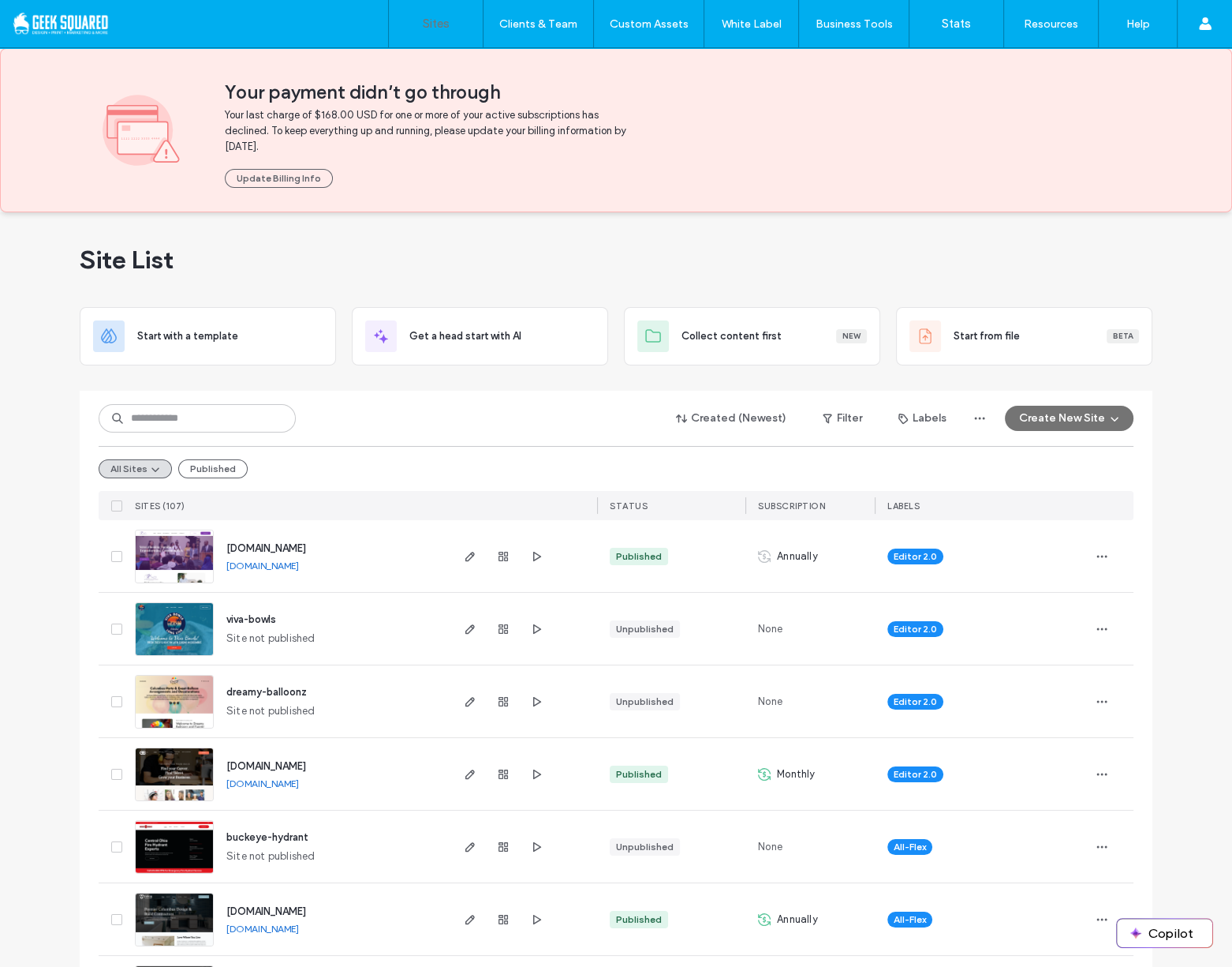
click at [566, 244] on div "Site List" at bounding box center [616, 260] width 1073 height 95
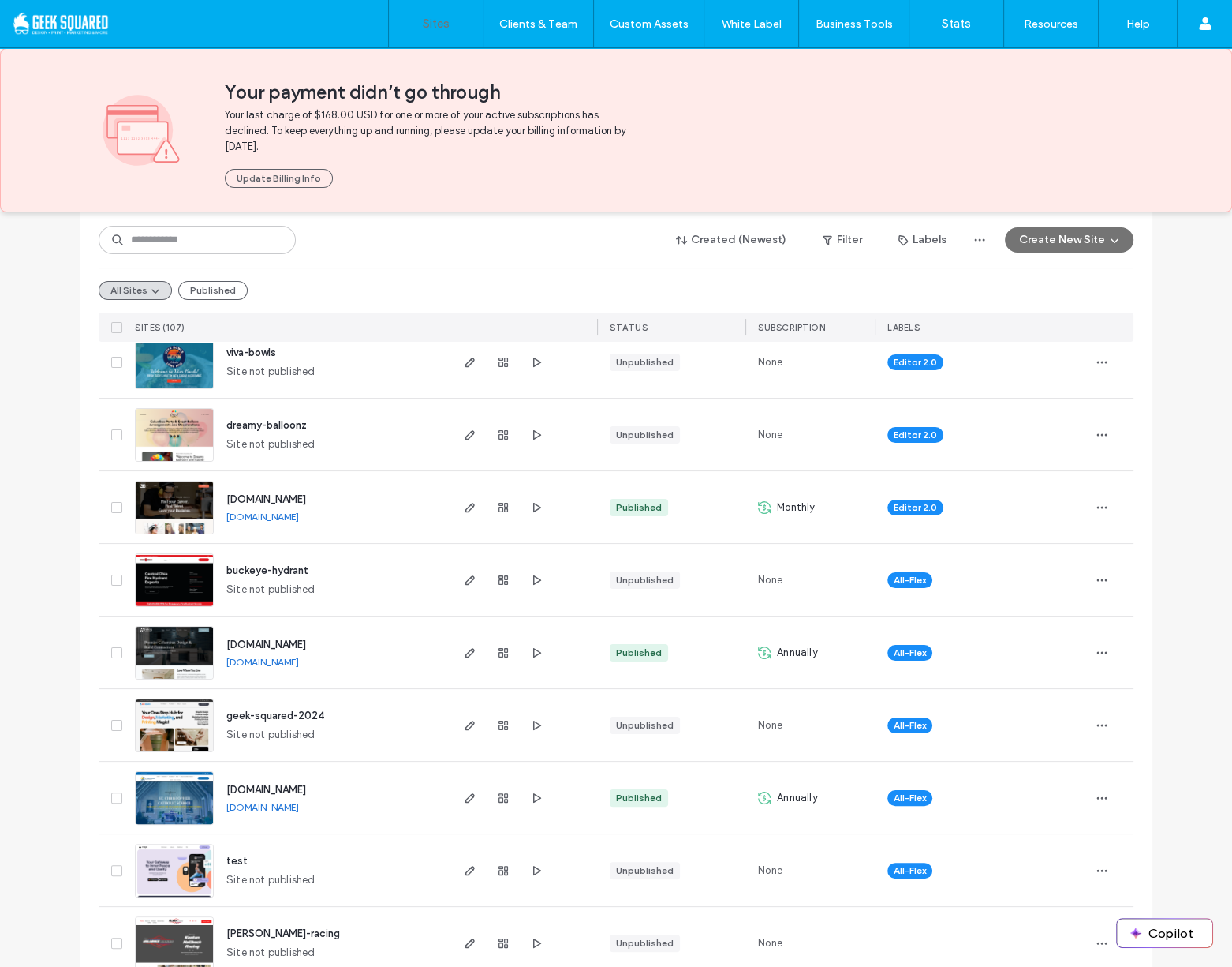
scroll to position [98, 0]
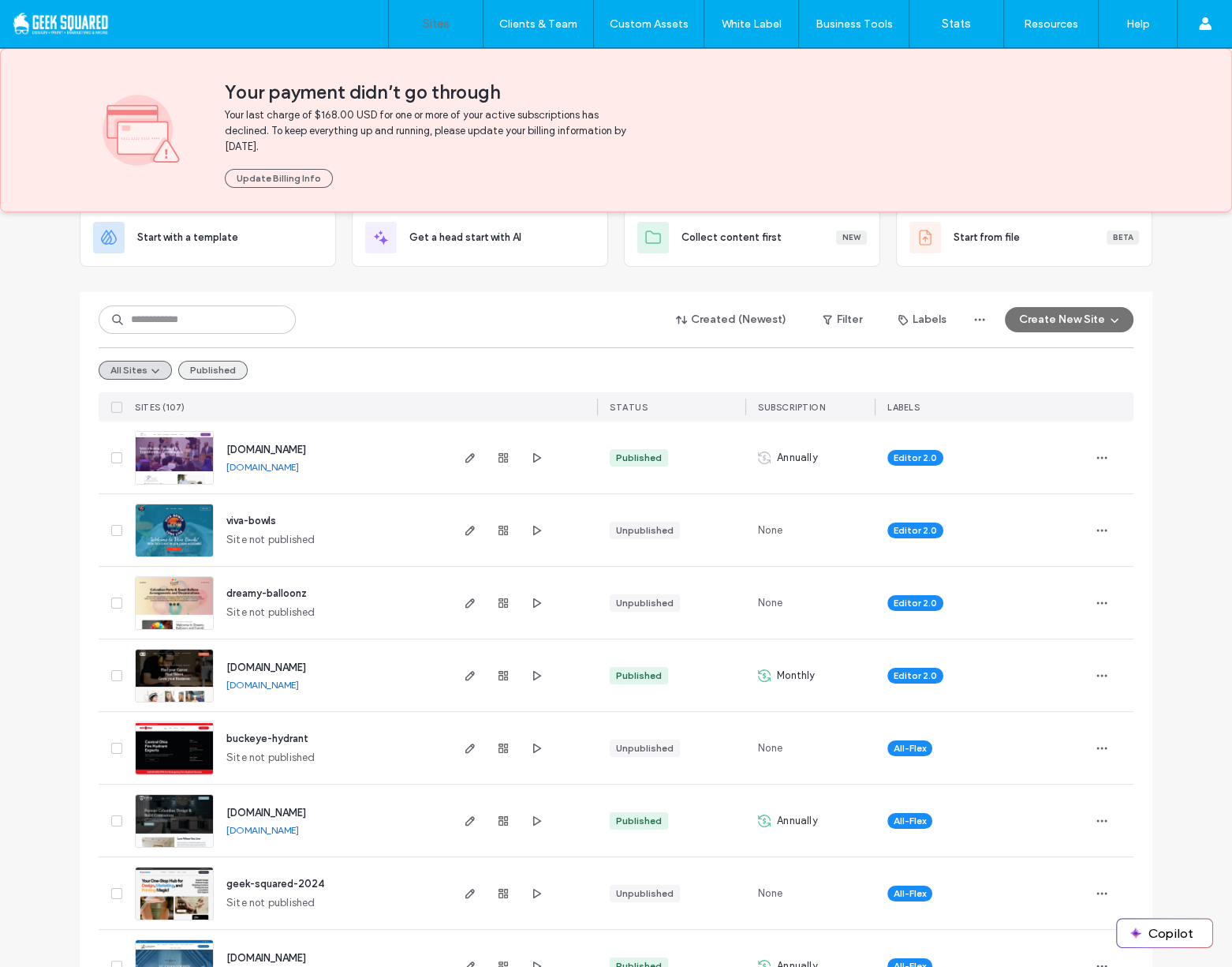
click at [218, 370] on button "Published" at bounding box center [214, 370] width 70 height 19
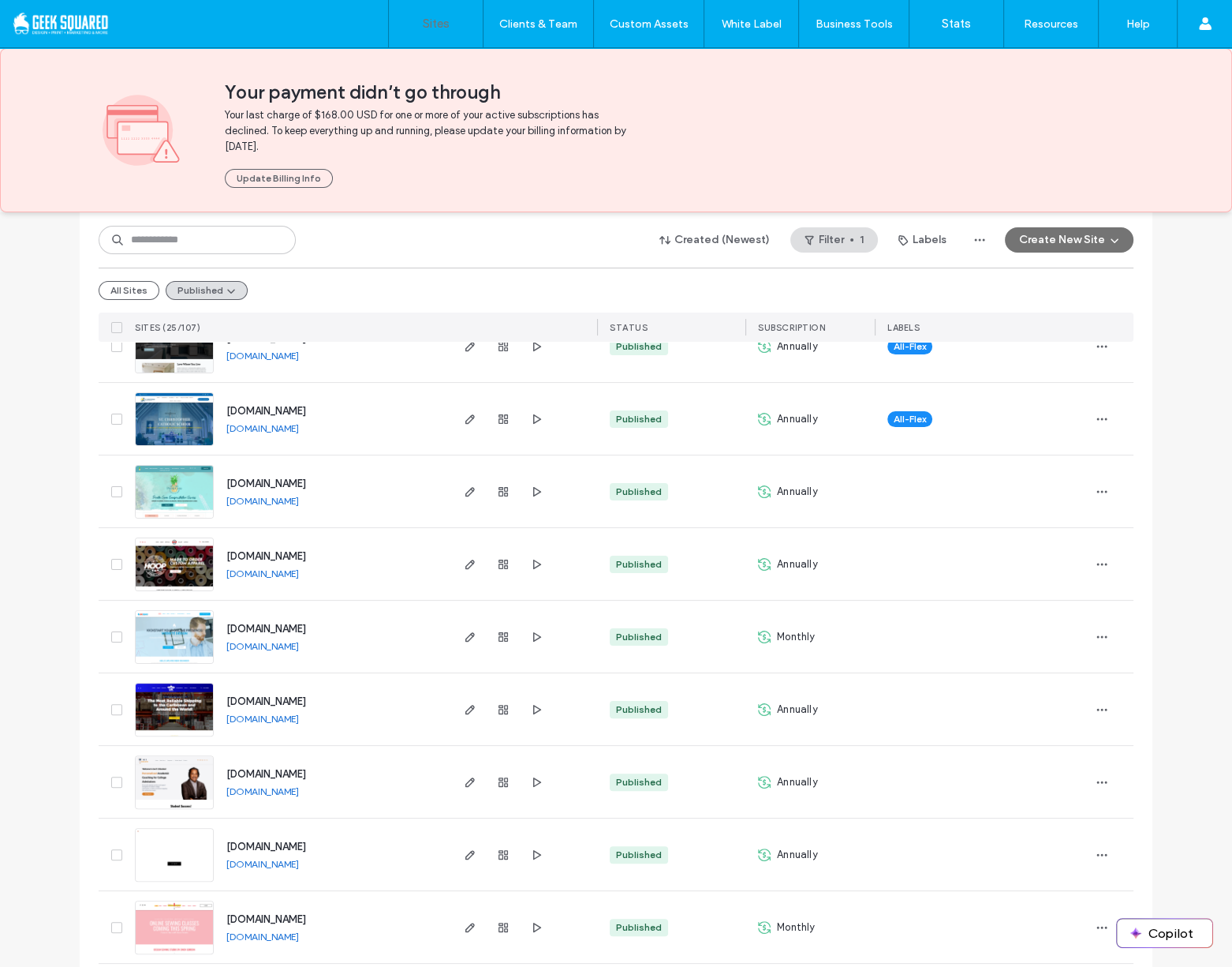
scroll to position [130, 0]
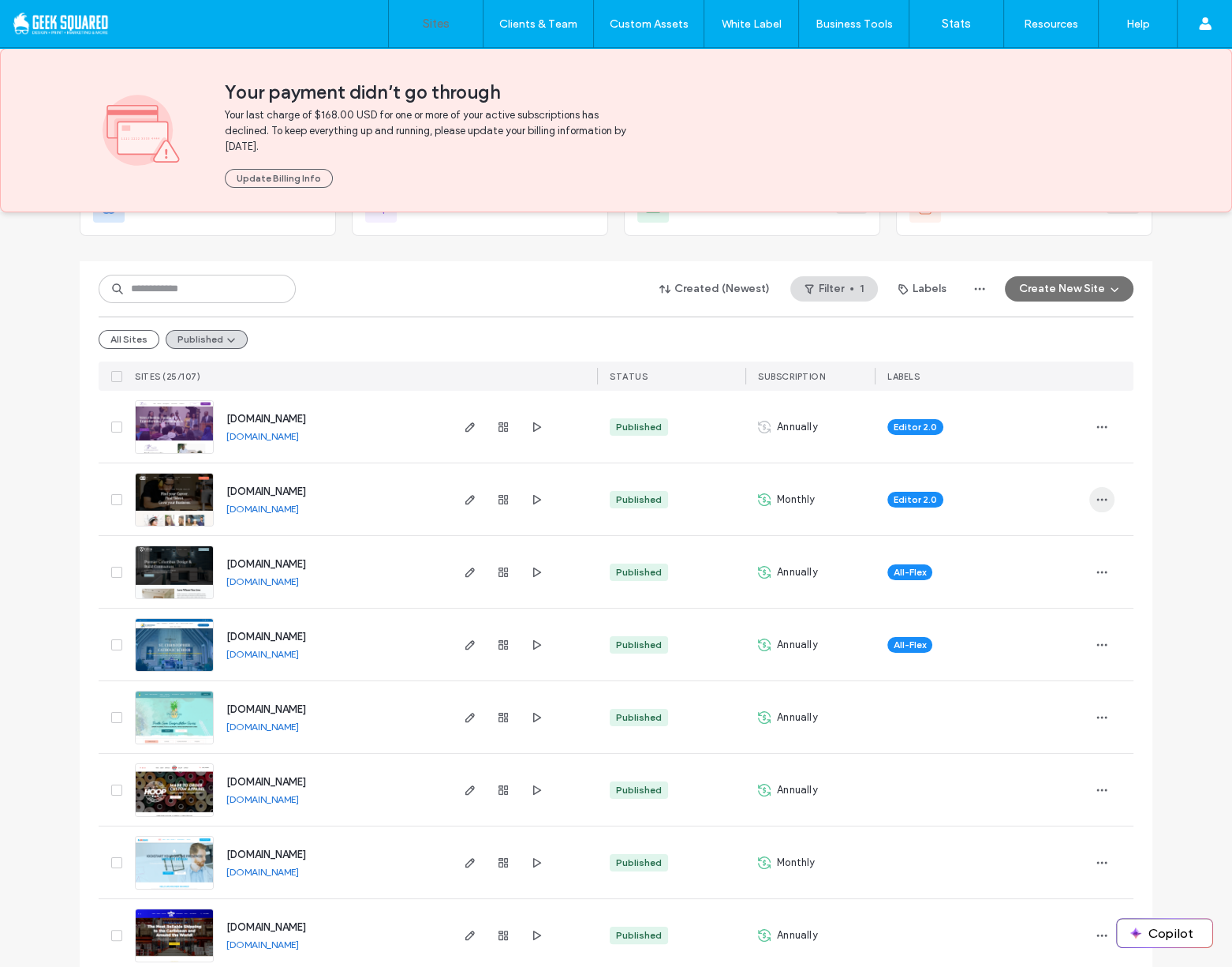
click at [1100, 498] on use "button" at bounding box center [1102, 499] width 10 height 3
click at [1057, 677] on span "Site Dashboard" at bounding box center [1035, 685] width 73 height 16
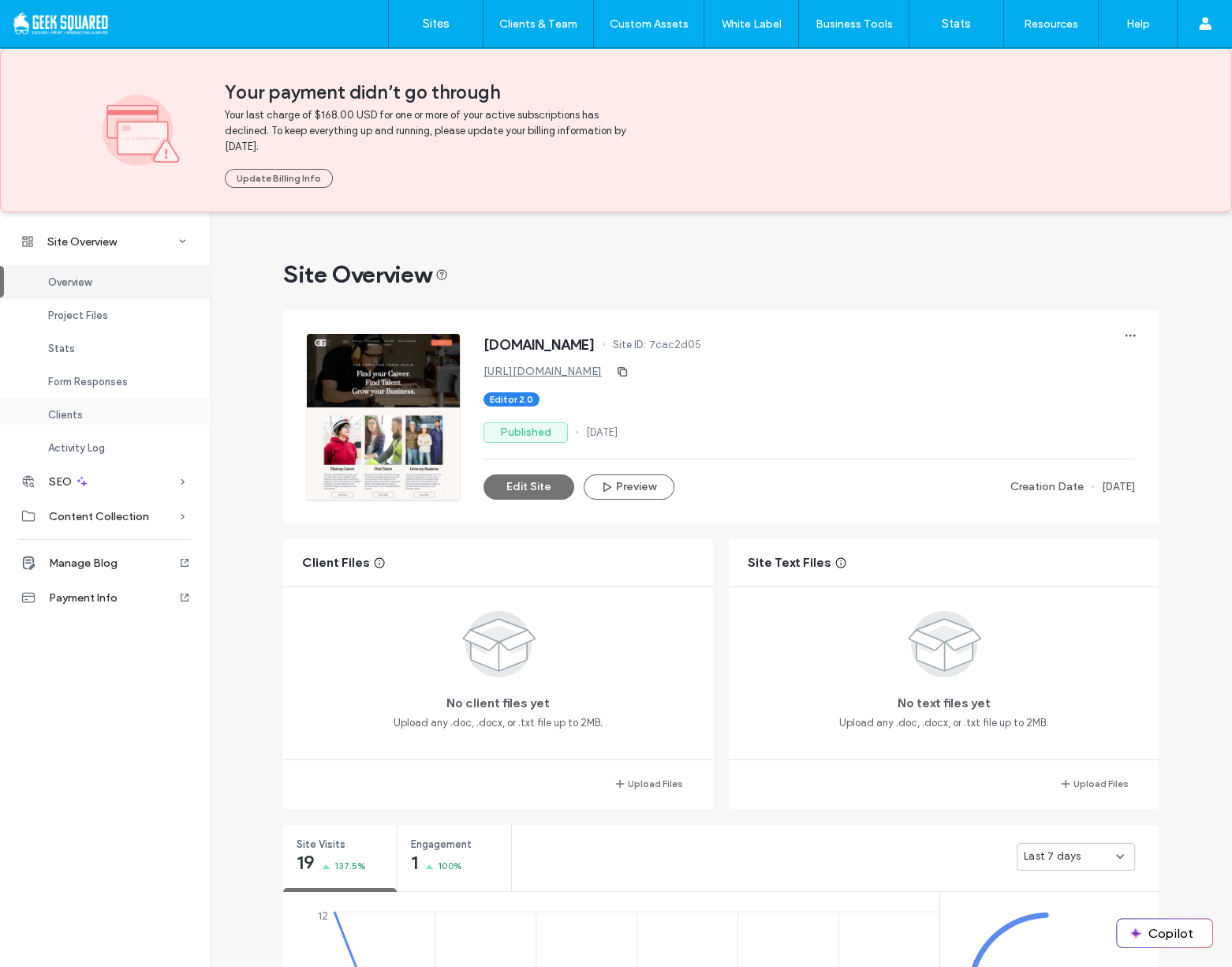
click at [108, 408] on div "Clients" at bounding box center [105, 414] width 210 height 33
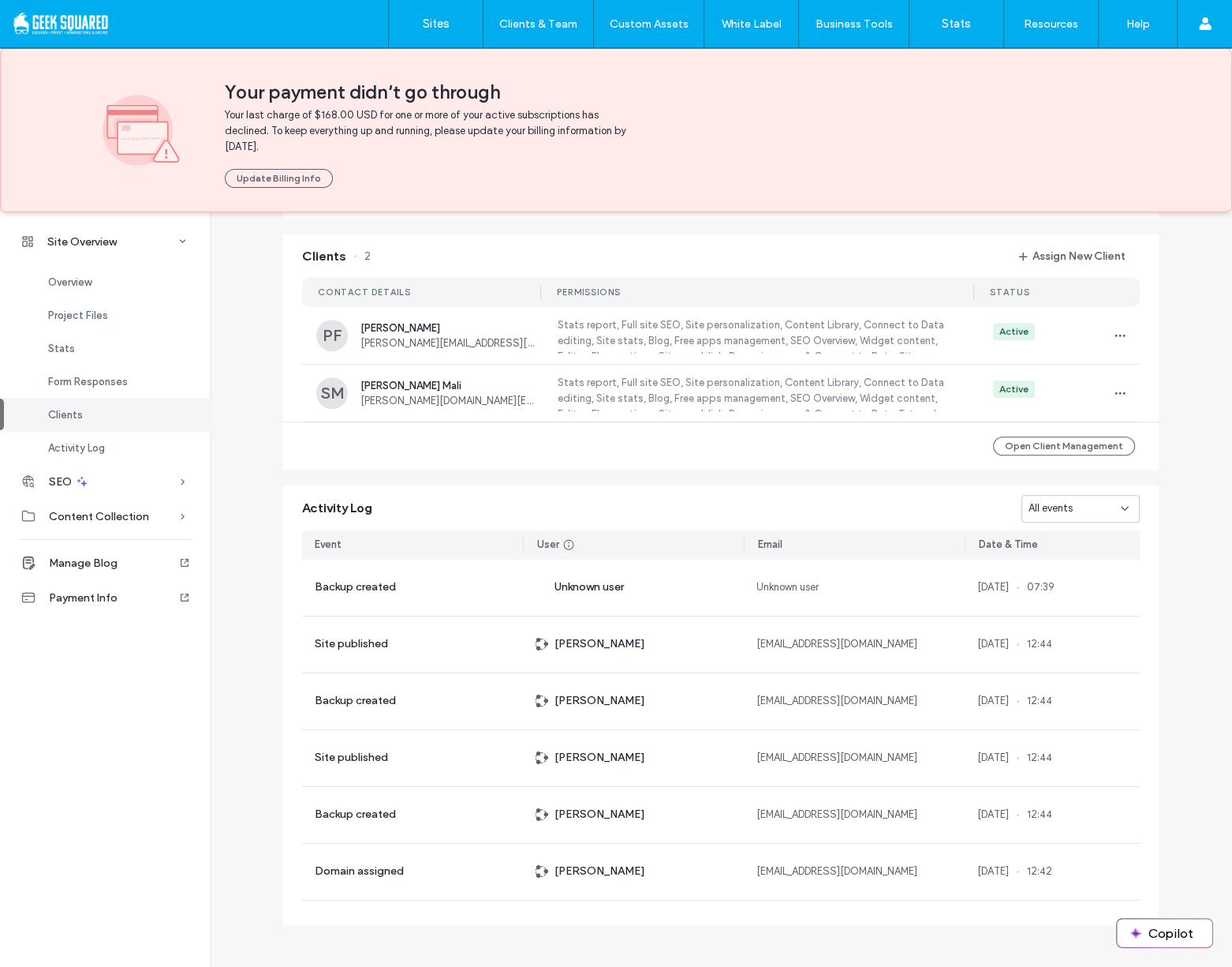
scroll to position [1216, 0]
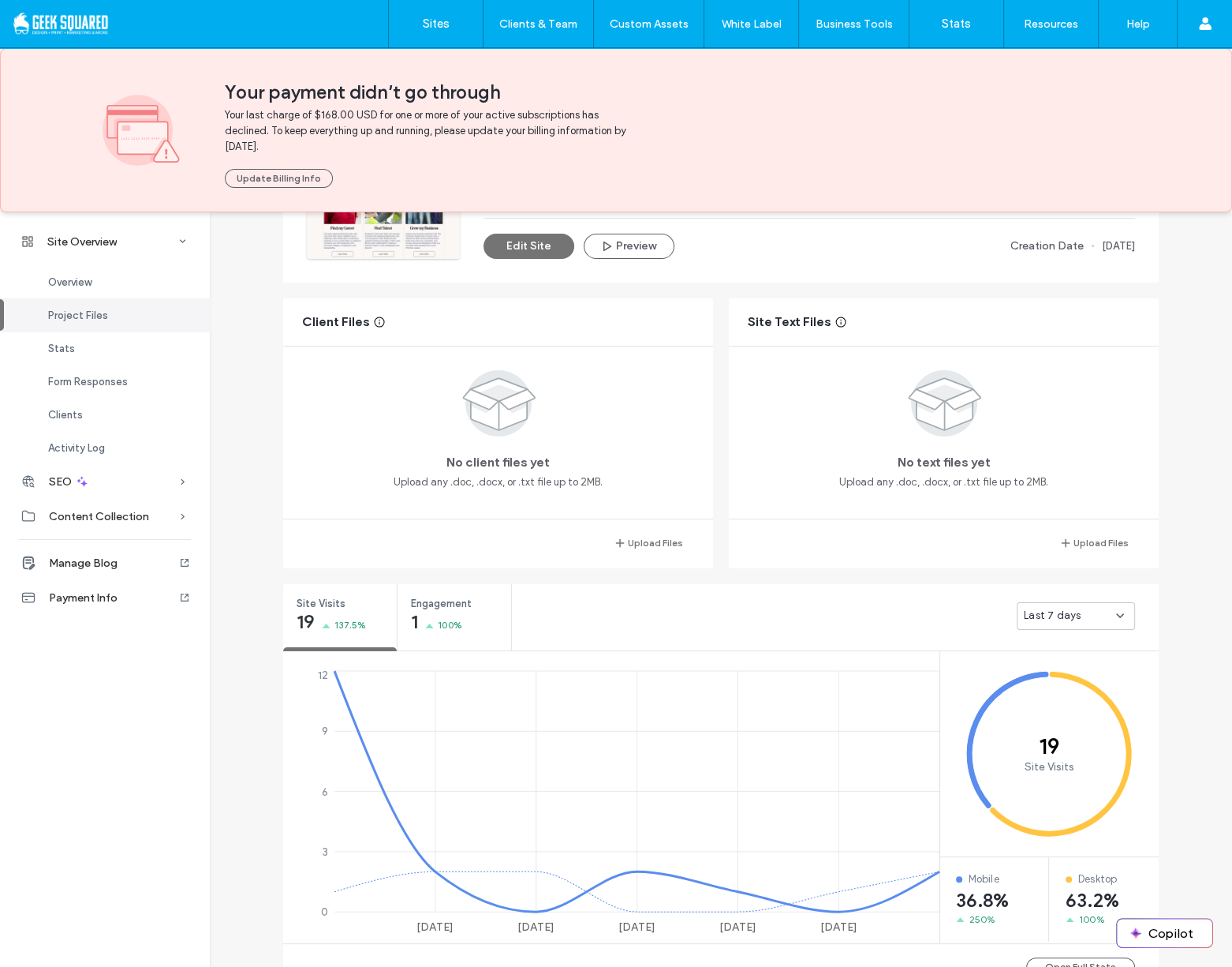
scroll to position [205, 0]
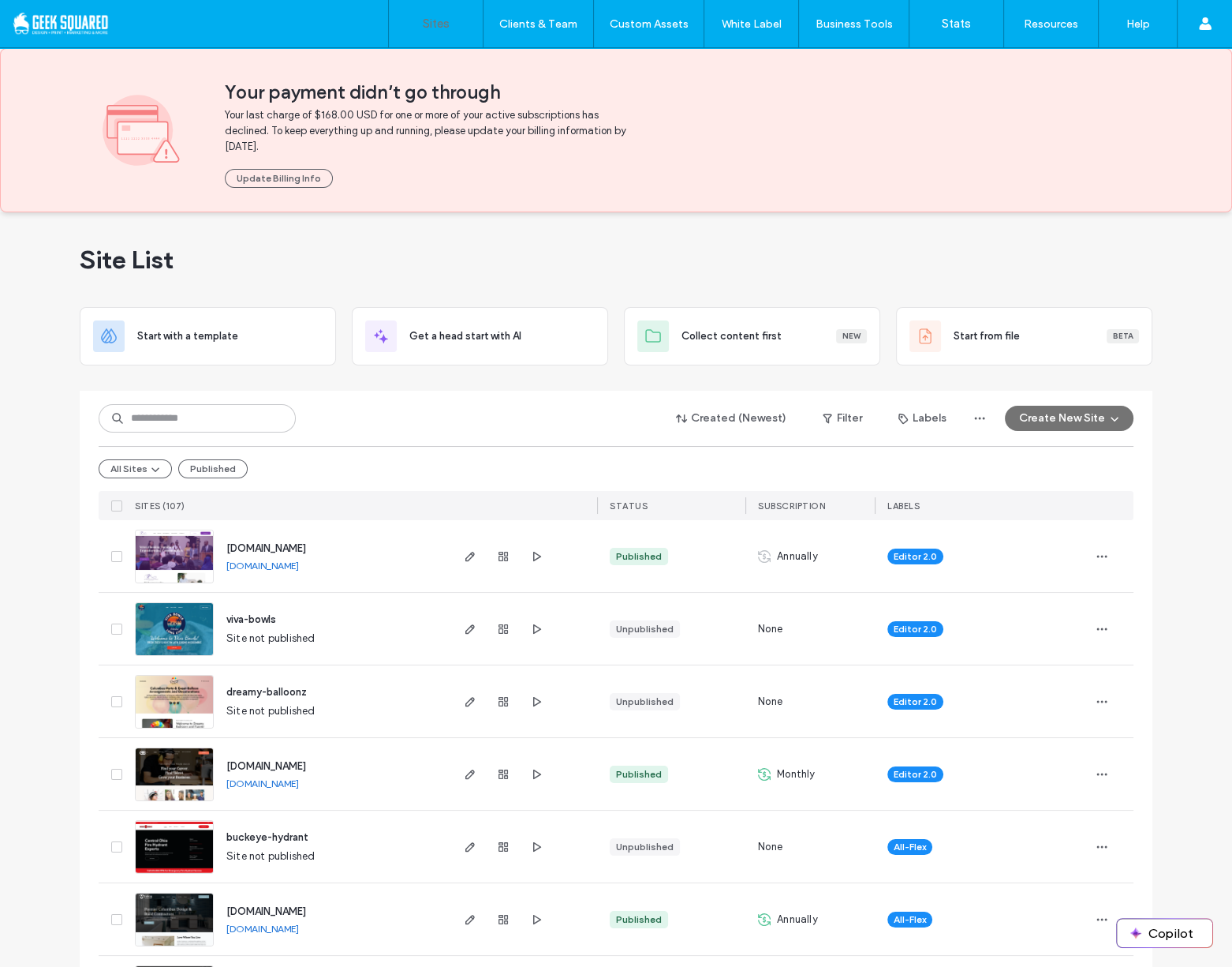
click at [232, 459] on div "Published" at bounding box center [214, 468] width 70 height 19
click at [225, 466] on button "Published" at bounding box center [214, 468] width 70 height 19
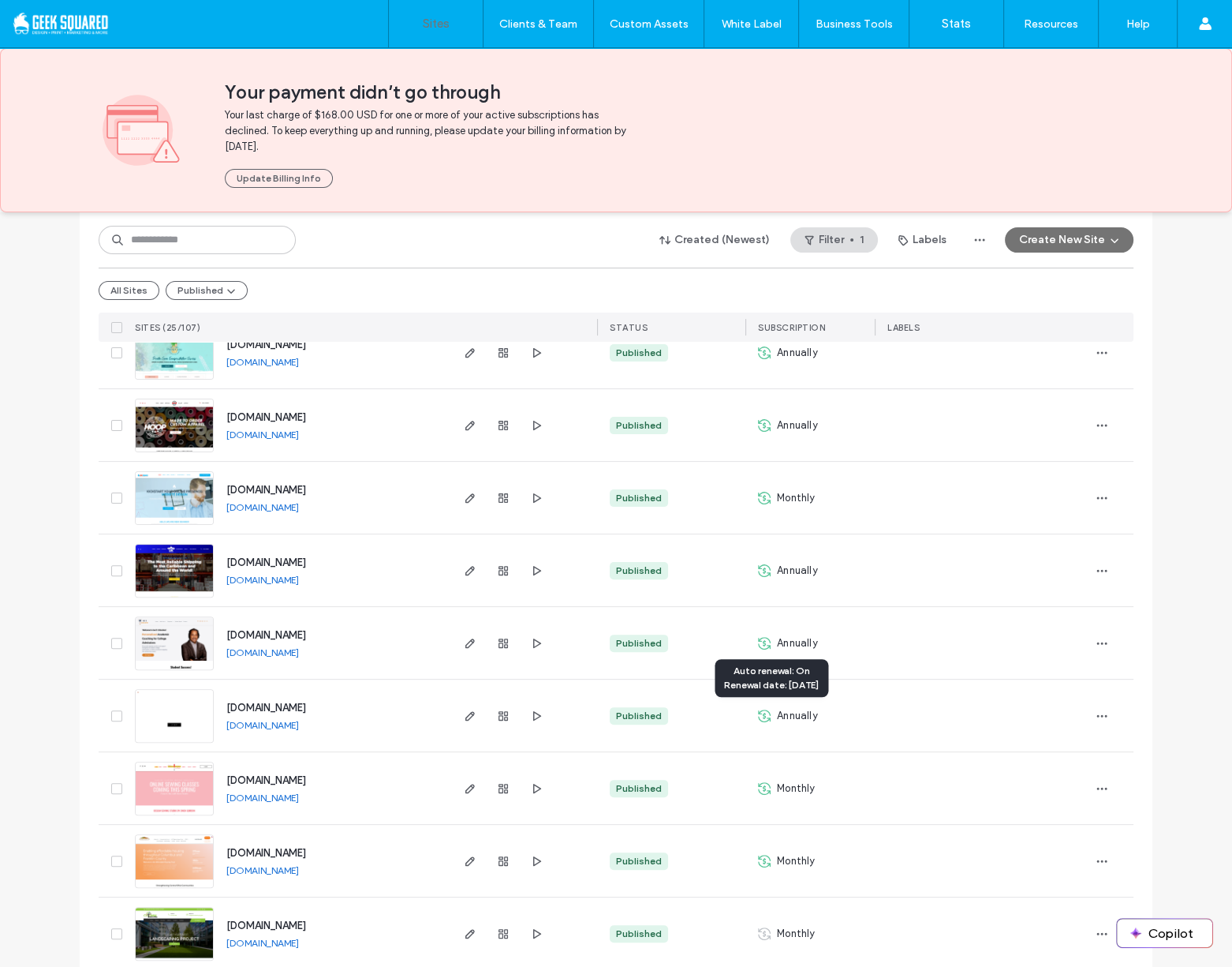
scroll to position [609, 0]
